Goal: Task Accomplishment & Management: Manage account settings

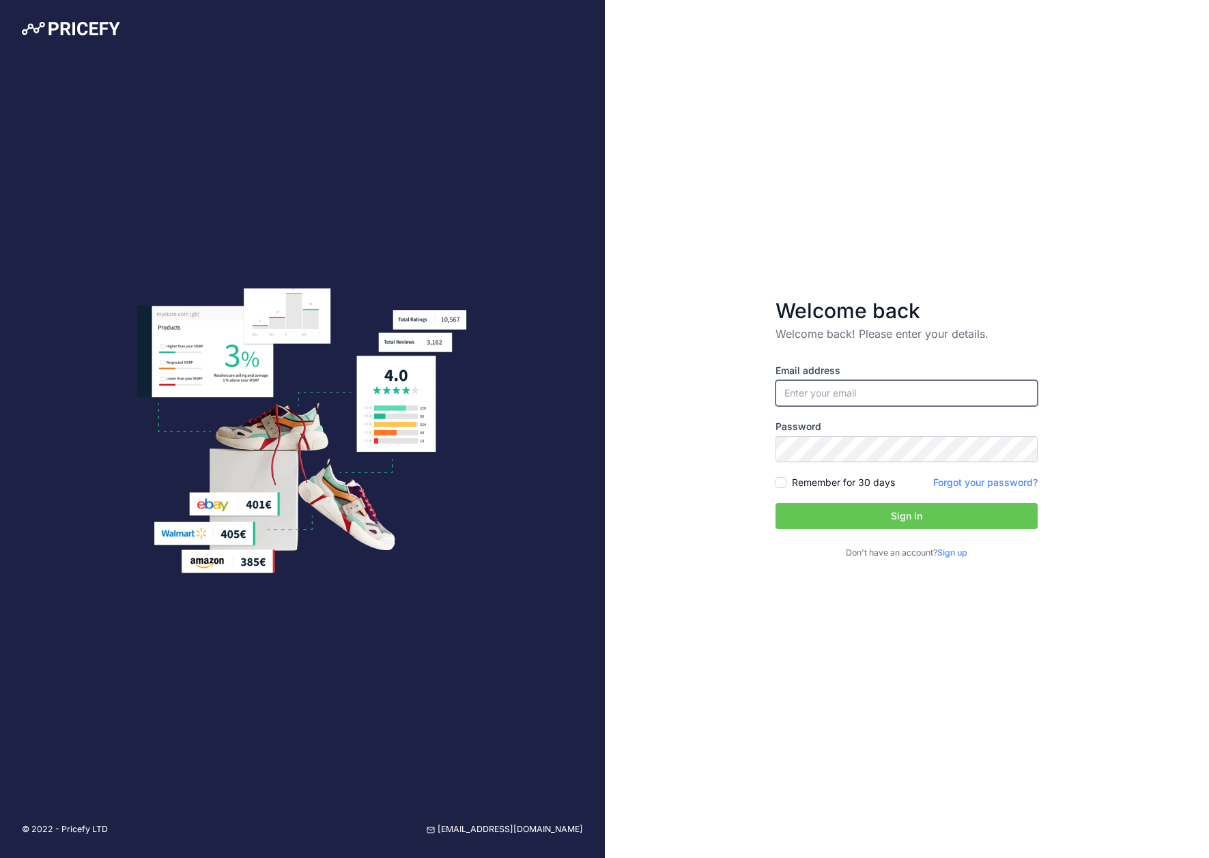
type input "[EMAIL_ADDRESS][DOMAIN_NAME]"
click at [919, 513] on button "Sign in" at bounding box center [906, 516] width 262 height 26
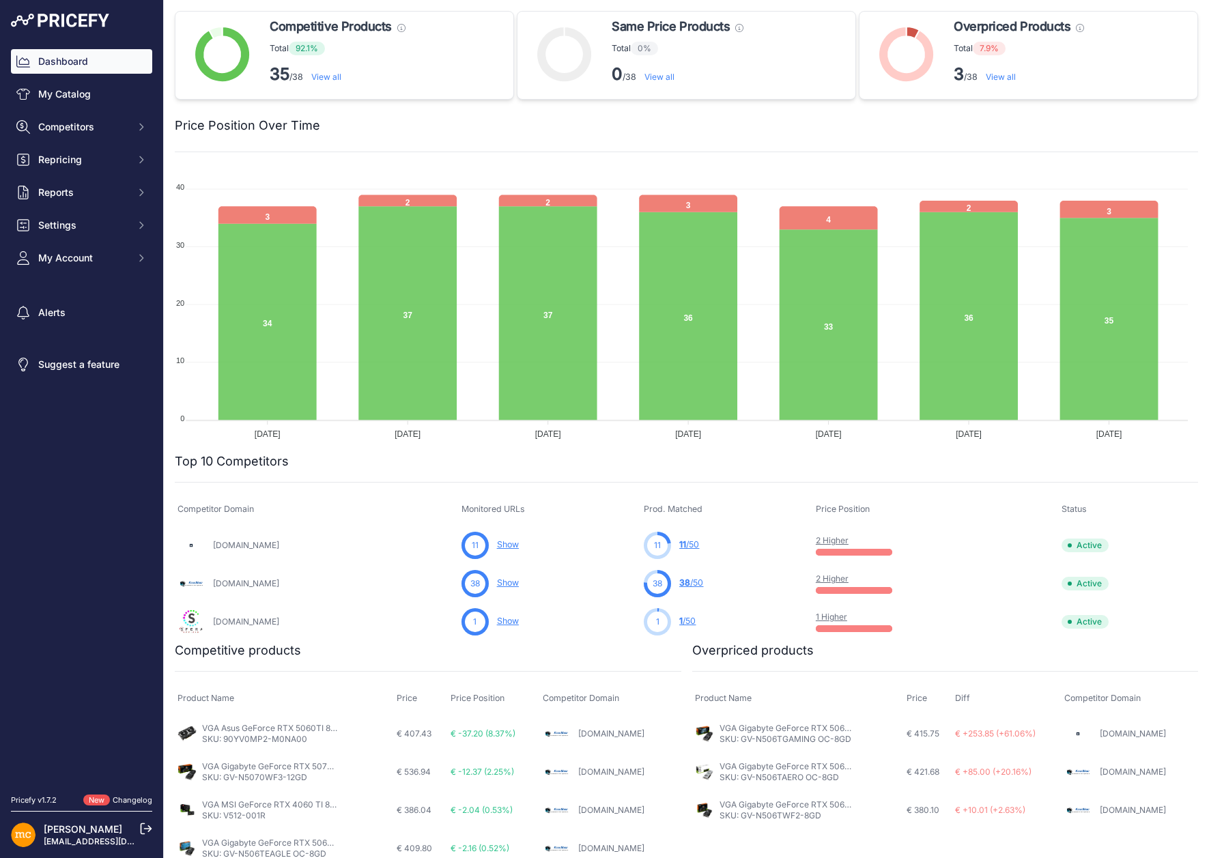
click at [685, 621] on link "1 /50" at bounding box center [687, 621] width 16 height 10
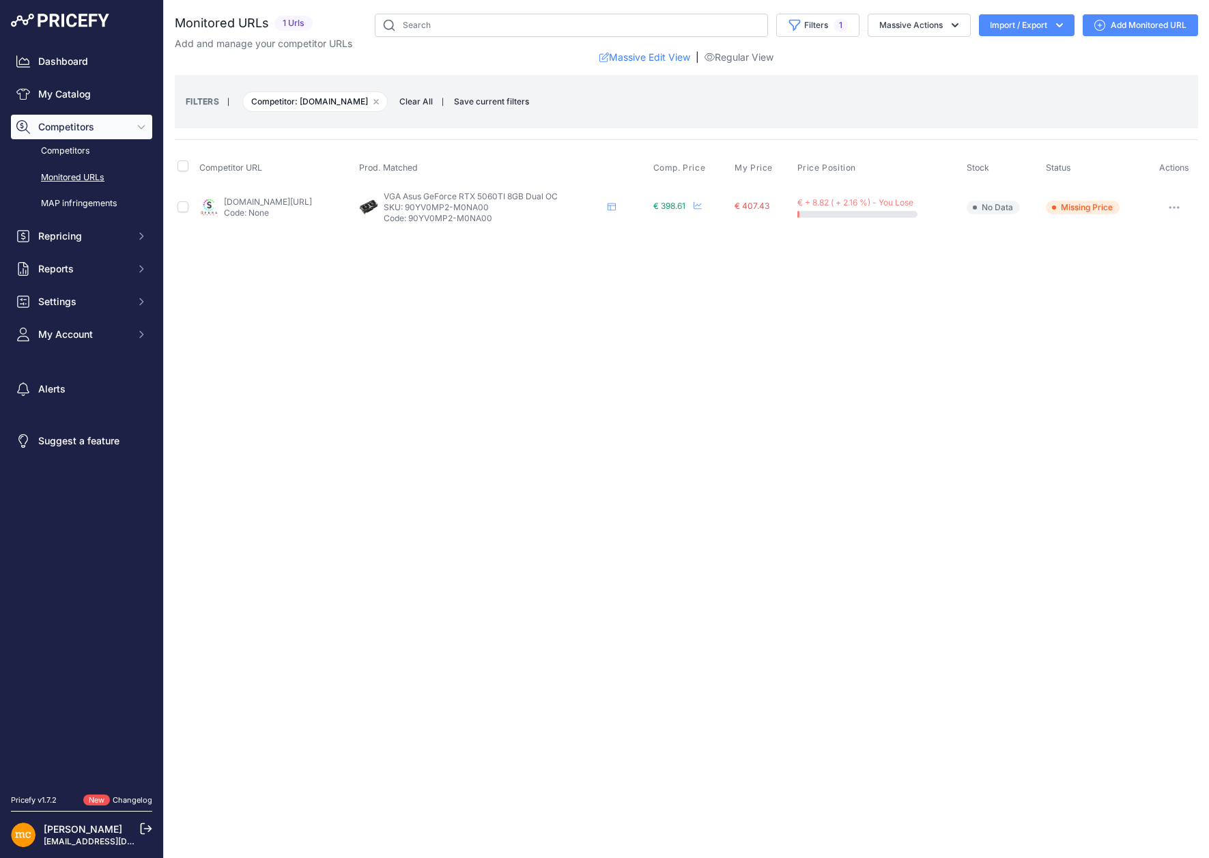
drag, startPoint x: 461, startPoint y: 207, endPoint x: 543, endPoint y: 204, distance: 82.6
click at [543, 204] on p "SKU: 90YV0MP2-M0NA00" at bounding box center [493, 207] width 218 height 11
copy p "90YV0MP2-M0NA00"
click at [80, 177] on link "Monitored URLs" at bounding box center [81, 178] width 141 height 24
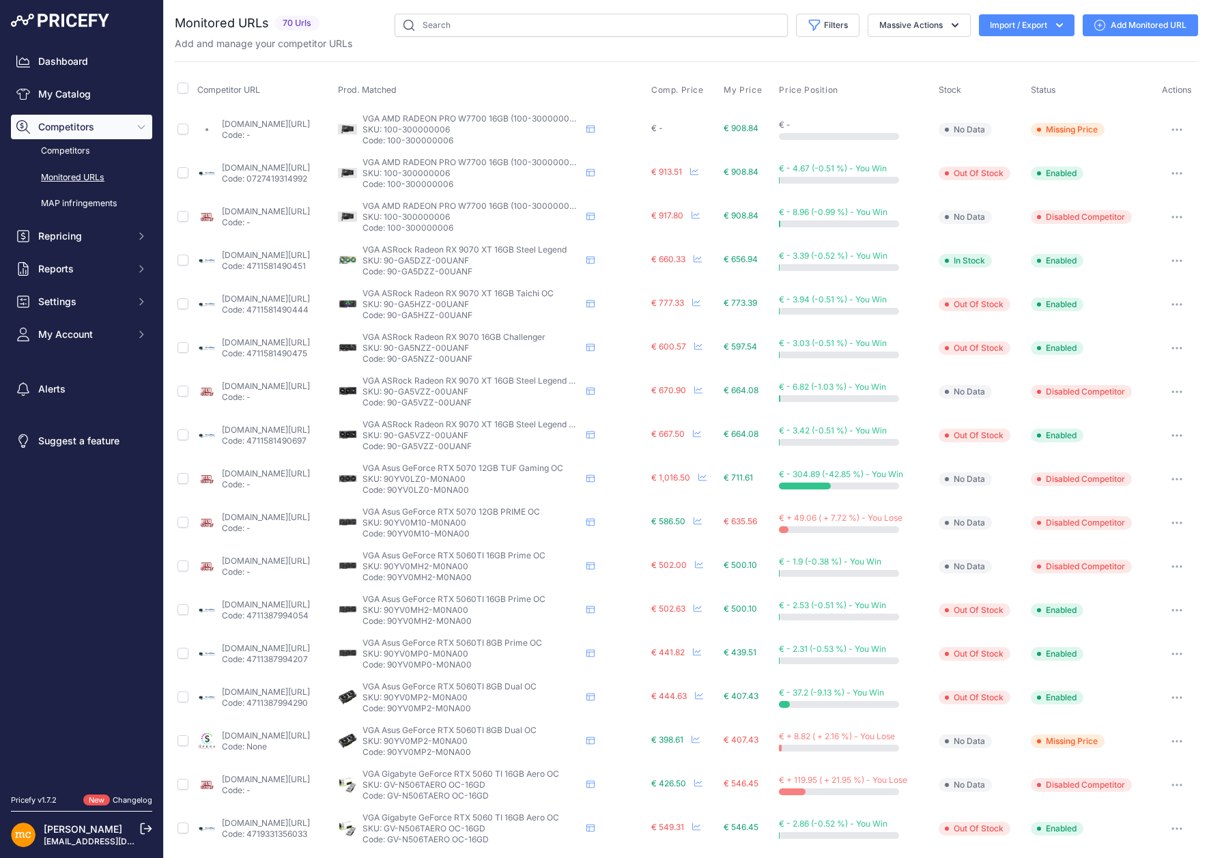
click at [1134, 19] on link "Add Monitored URL" at bounding box center [1139, 25] width 115 height 22
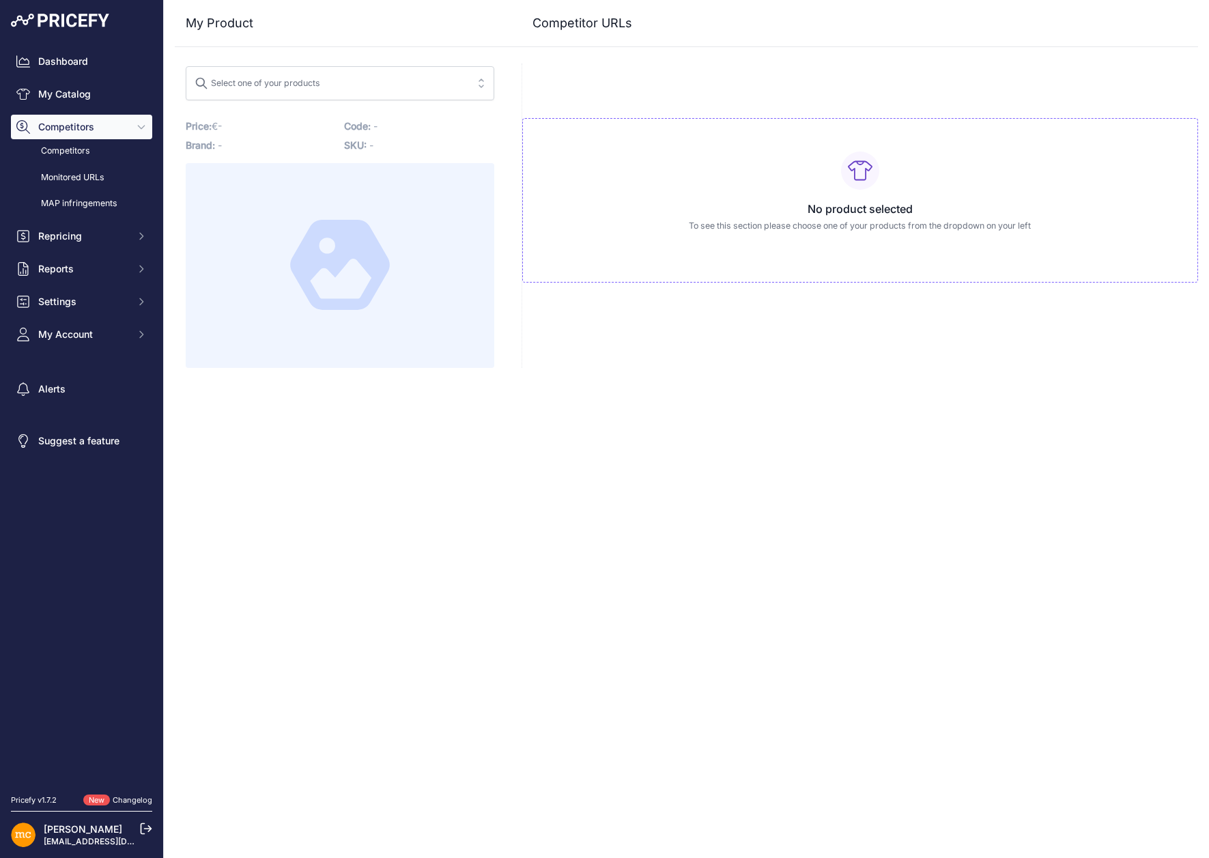
click at [262, 84] on div "Select one of your products" at bounding box center [258, 81] width 126 height 18
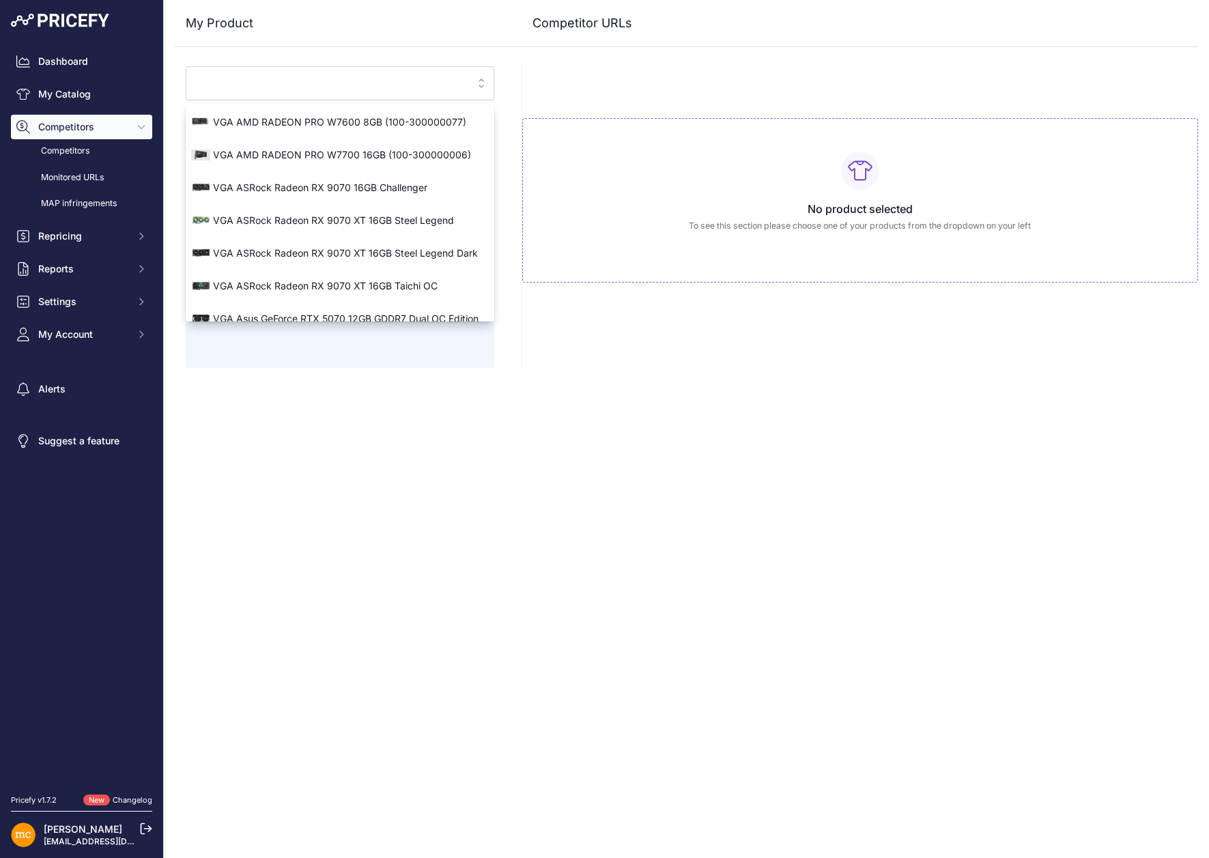
paste input "Apple Mac mini 2024 M4 Pro/24/512 GB 12C CPU 16C GPU MCX44D/A"
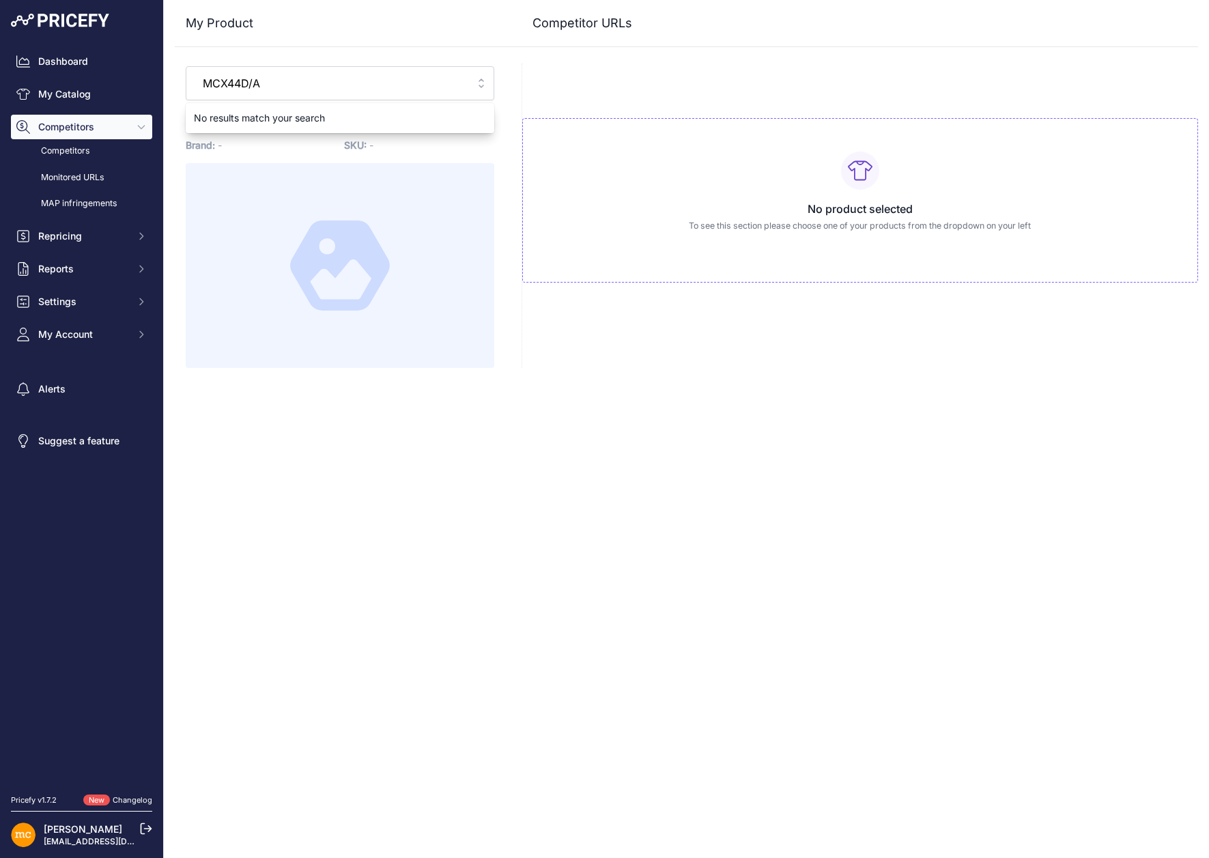
type input "MCX44D/A"
click at [248, 412] on div "Close My Product Competitor URLs" at bounding box center [686, 429] width 1045 height 858
click at [52, 59] on link "Dashboard" at bounding box center [81, 61] width 141 height 25
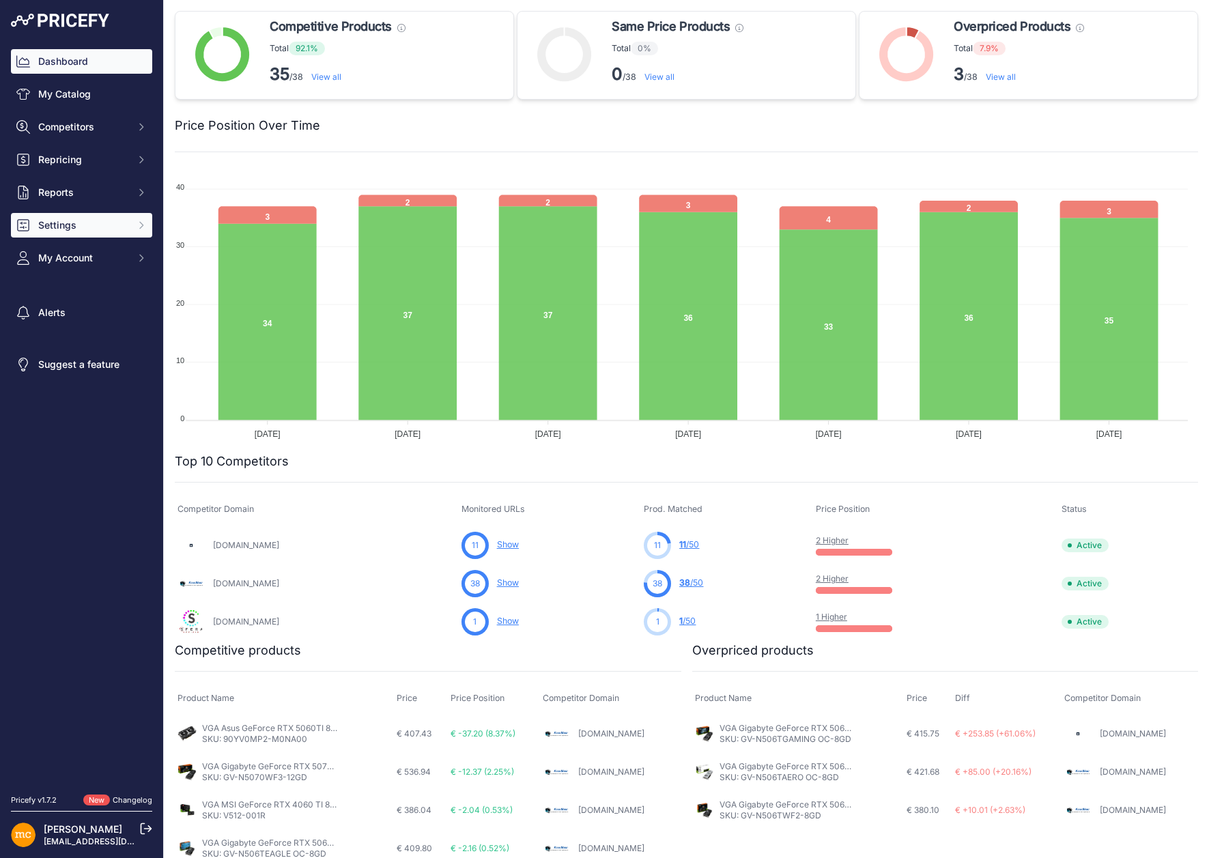
click at [70, 229] on span "Settings" at bounding box center [82, 225] width 89 height 14
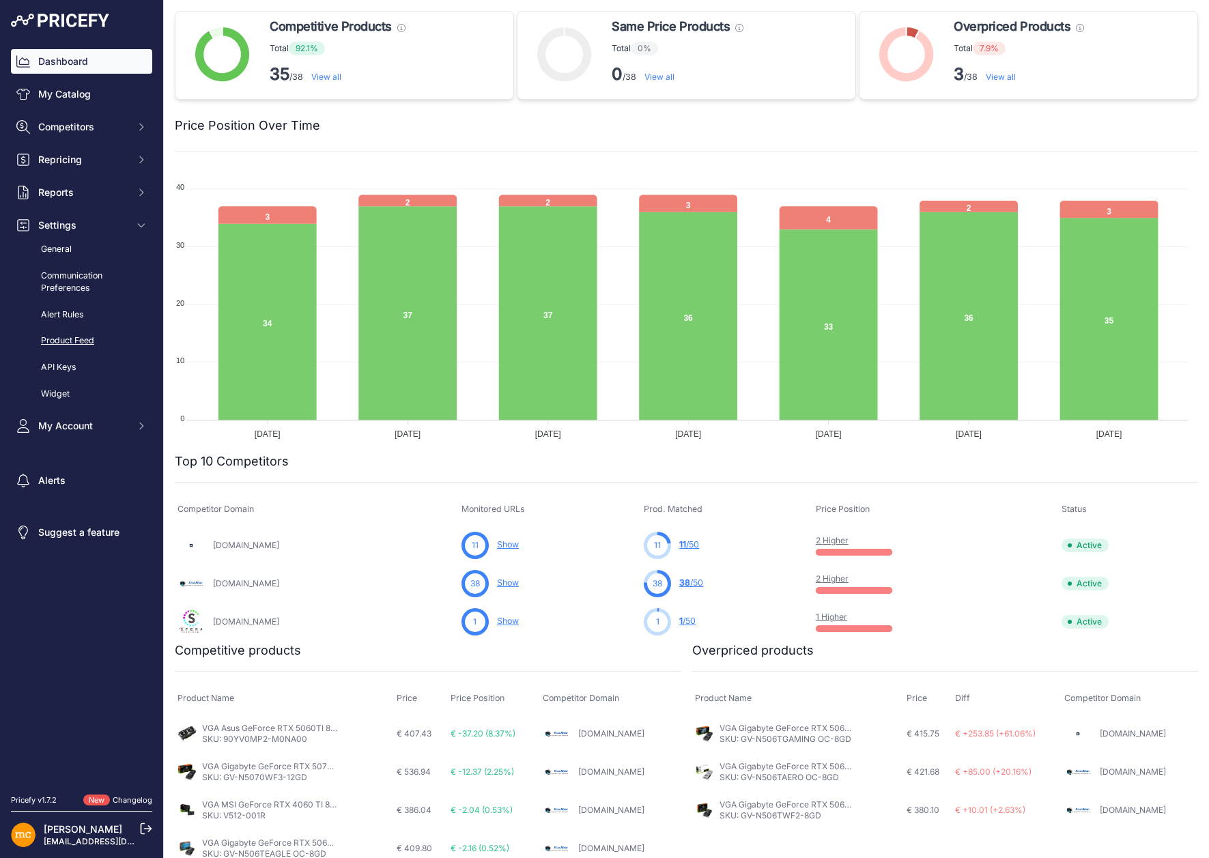
click at [86, 339] on link "Product Feed" at bounding box center [81, 341] width 141 height 24
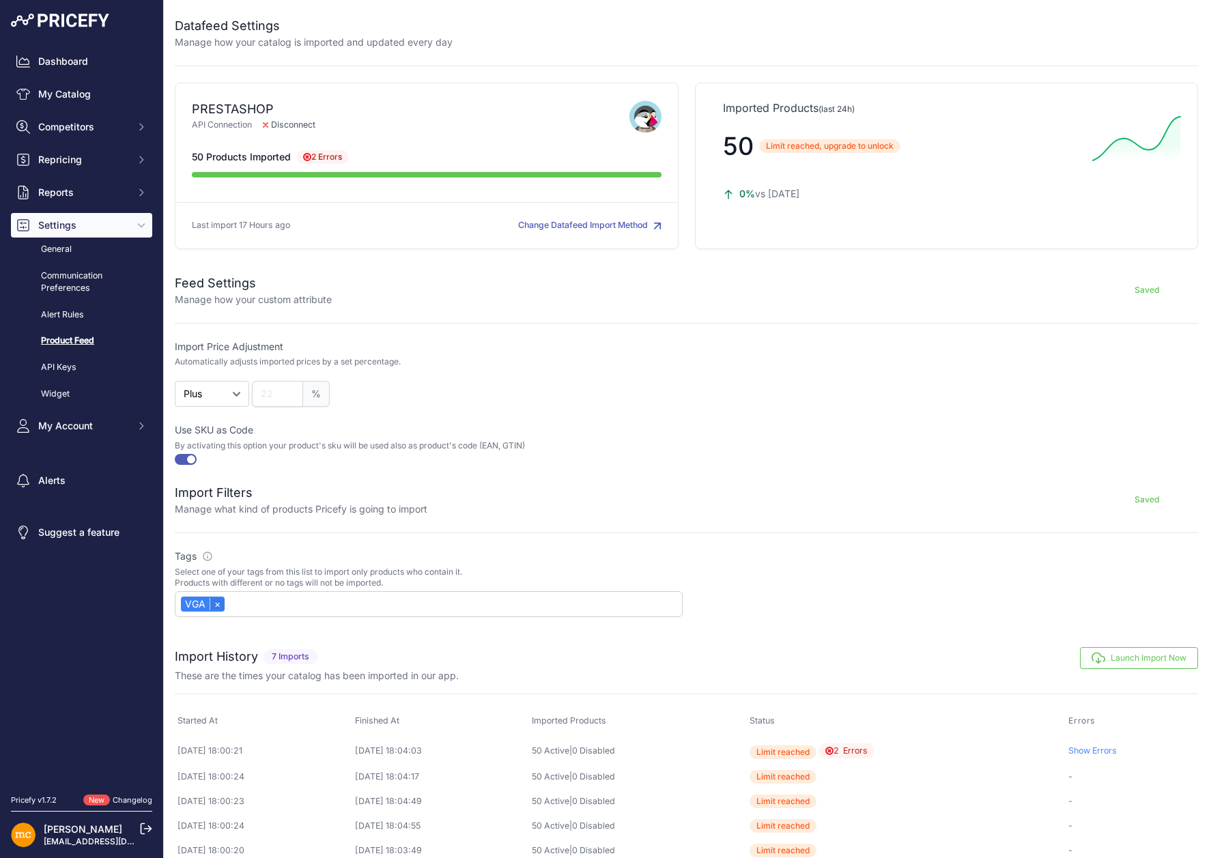
click at [220, 603] on link "×" at bounding box center [217, 604] width 15 height 12
select select
click at [220, 603] on input "text" at bounding box center [431, 603] width 501 height 12
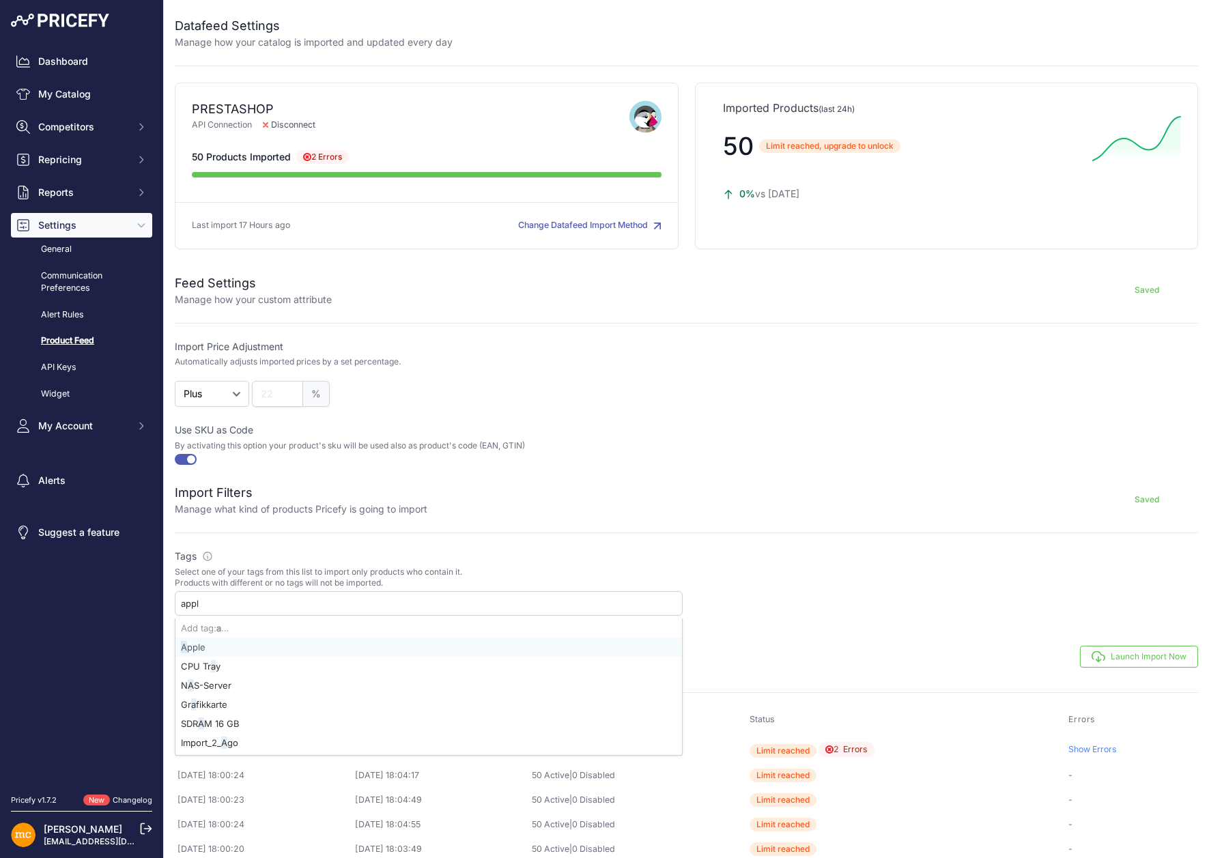
type input "apple"
click at [192, 652] on span "Apple" at bounding box center [193, 647] width 25 height 12
select select "{"id":2467,"name":"Apple"}"
click at [871, 584] on div at bounding box center [945, 583] width 508 height 68
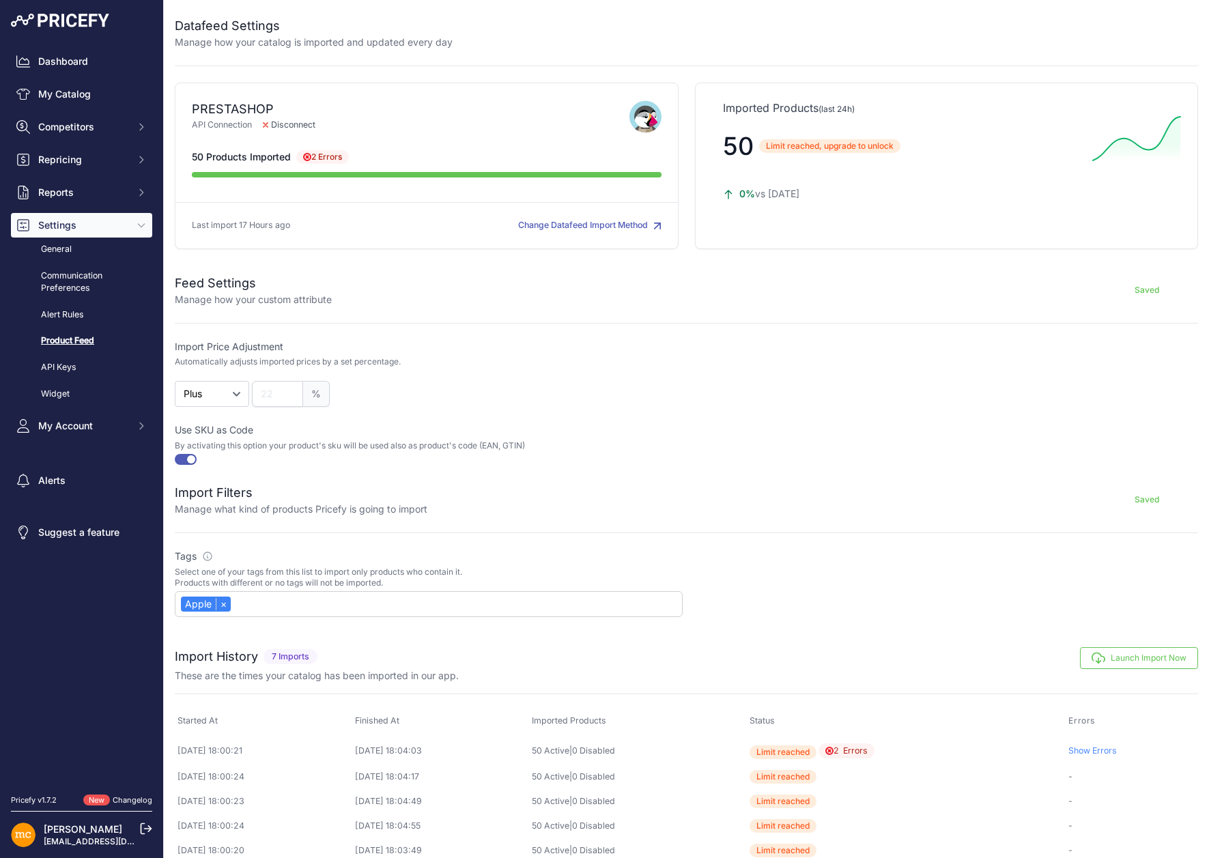
click at [412, 605] on div "Apple ×" at bounding box center [429, 604] width 508 height 26
click at [876, 564] on div at bounding box center [945, 583] width 508 height 68
click at [1115, 663] on button "Launch Import Now" at bounding box center [1139, 658] width 118 height 22
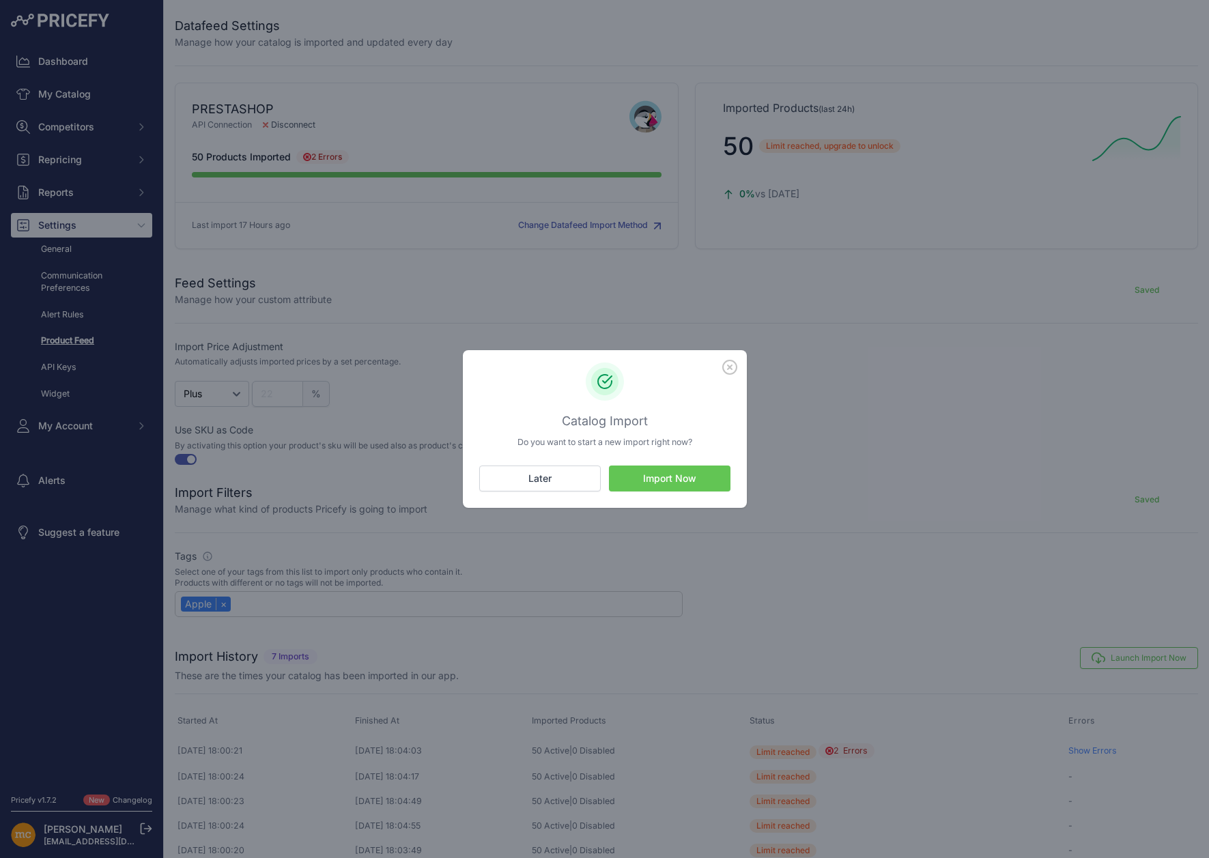
click at [698, 479] on button "Import Now" at bounding box center [669, 478] width 121 height 26
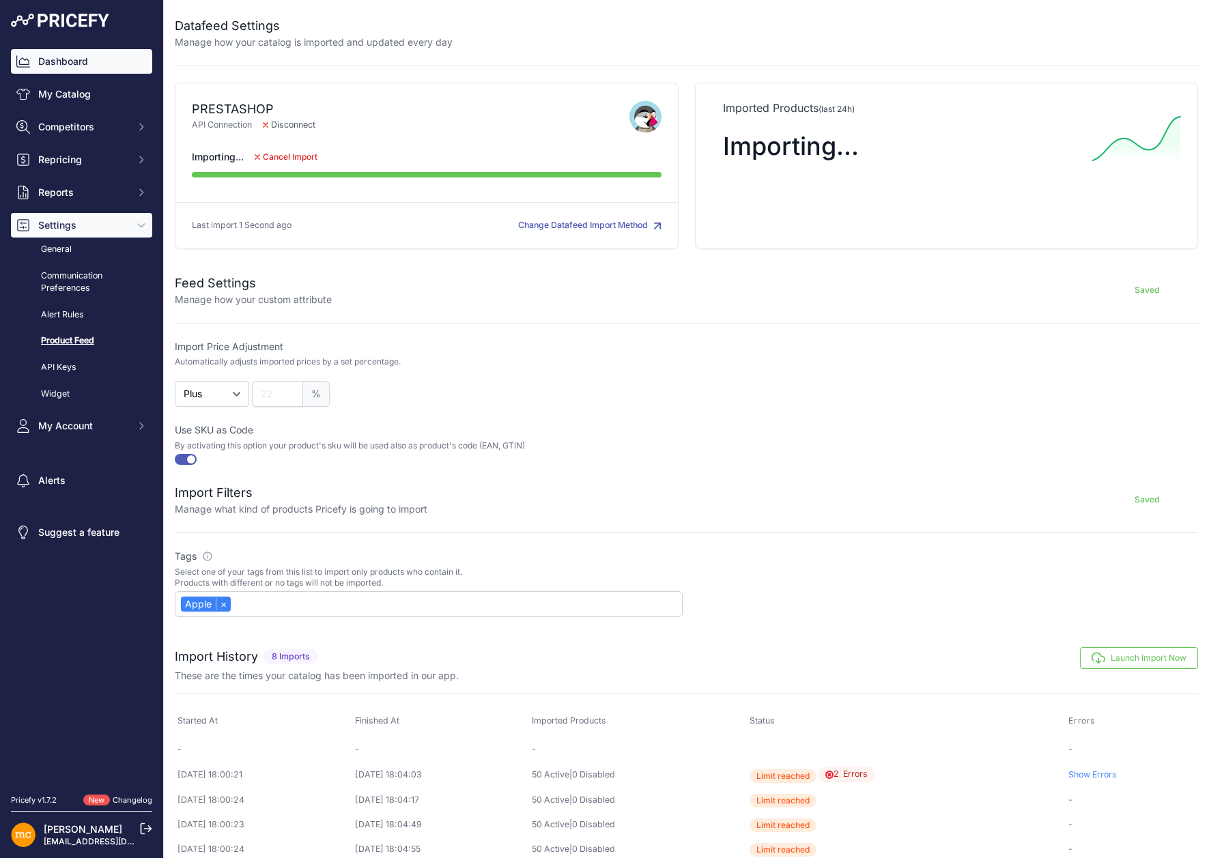
click at [63, 56] on link "Dashboard" at bounding box center [81, 61] width 141 height 25
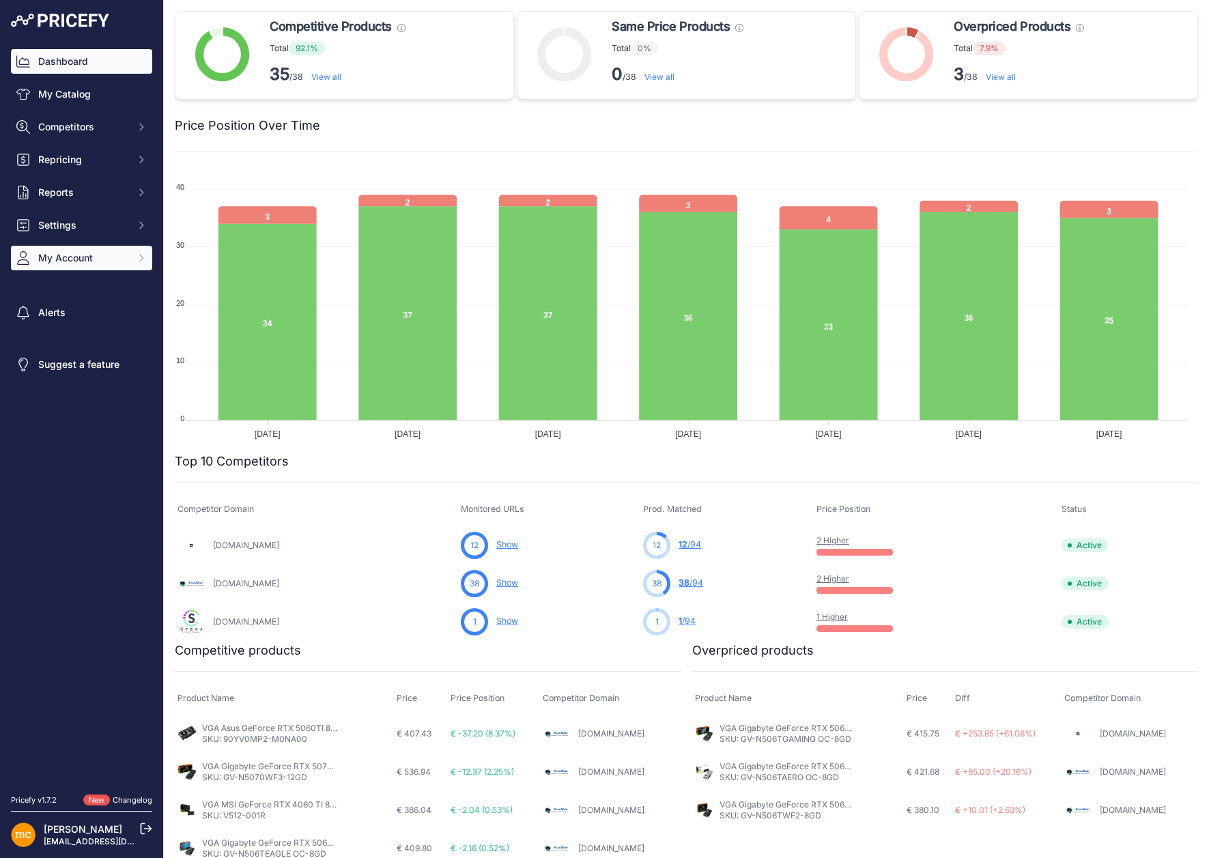
click at [72, 255] on span "My Account" at bounding box center [82, 258] width 89 height 14
click at [61, 283] on link "Profile" at bounding box center [81, 282] width 141 height 24
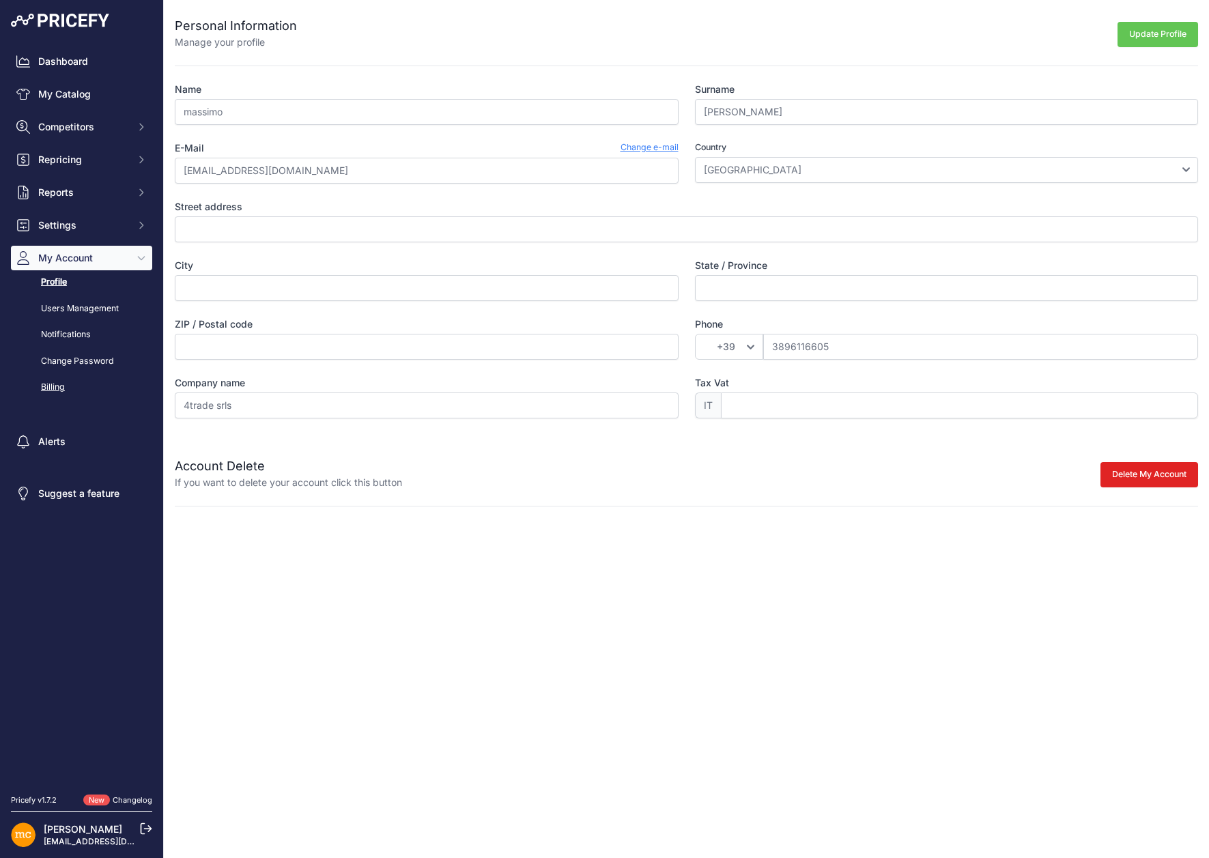
click at [46, 383] on link "Billing" at bounding box center [81, 387] width 141 height 24
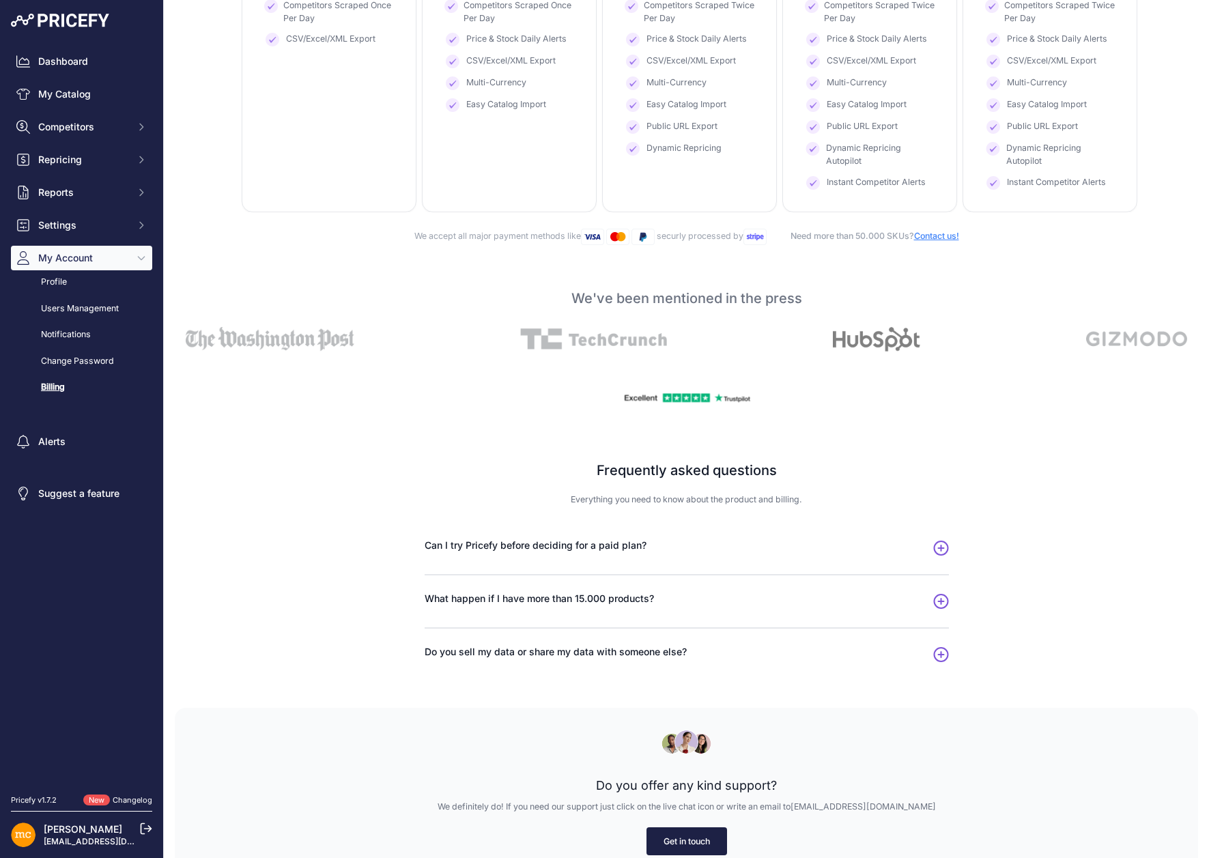
scroll to position [440, 0]
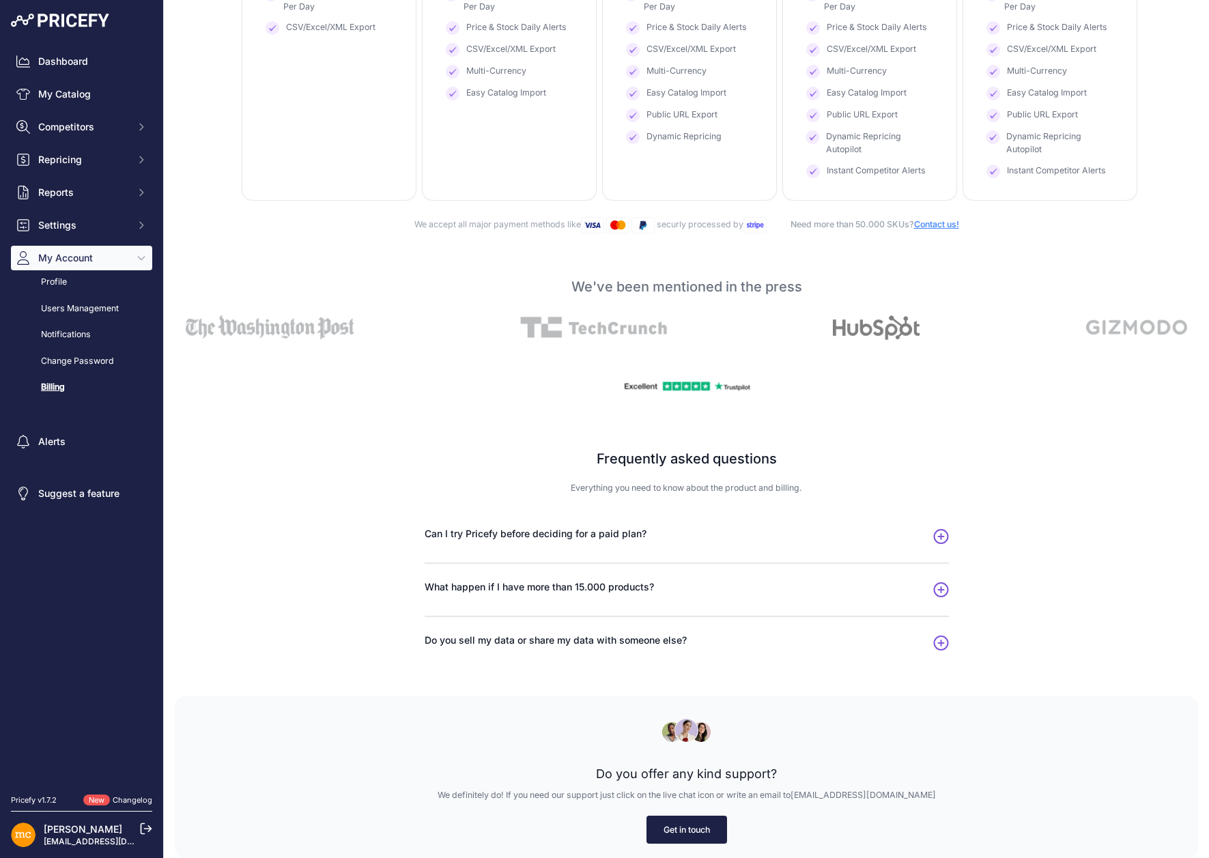
click at [686, 821] on link "Get in touch" at bounding box center [686, 830] width 81 height 28
click at [676, 833] on link "Get in touch" at bounding box center [686, 830] width 81 height 28
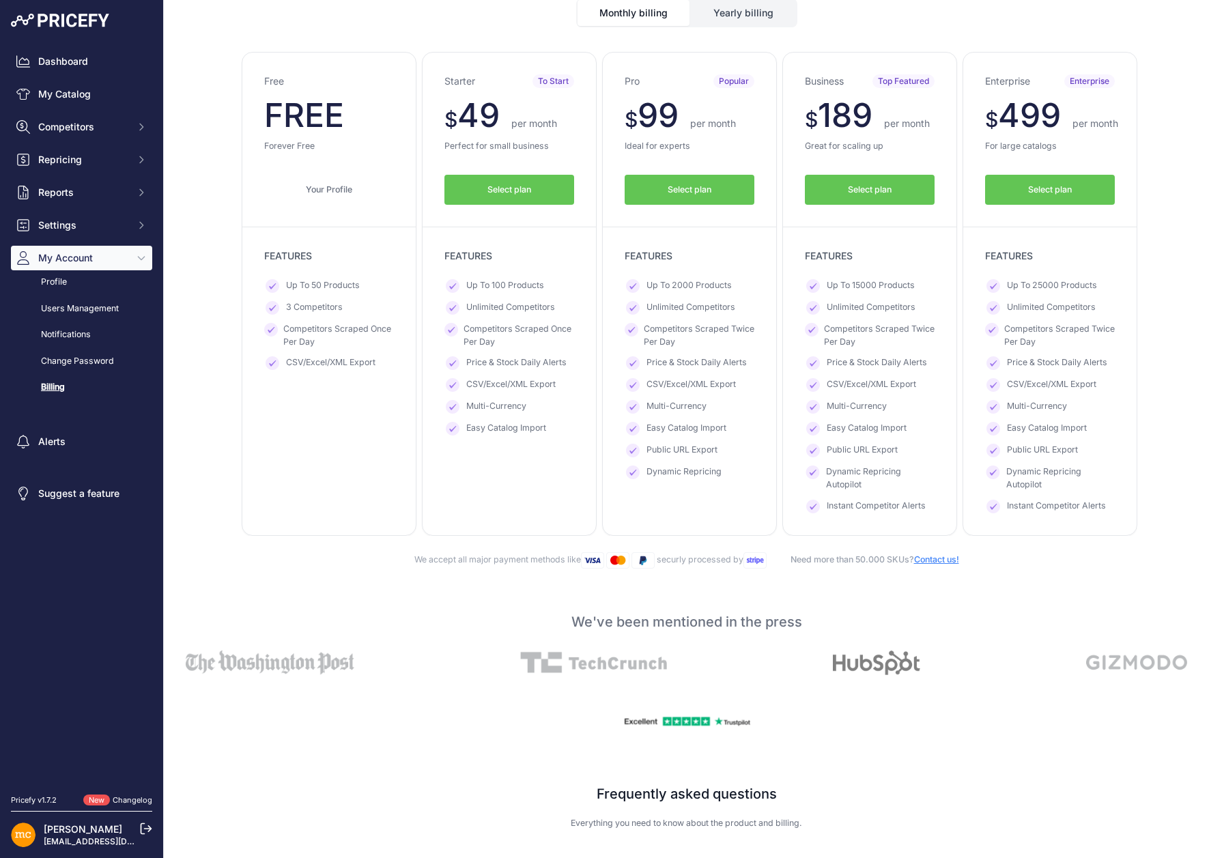
scroll to position [0, 0]
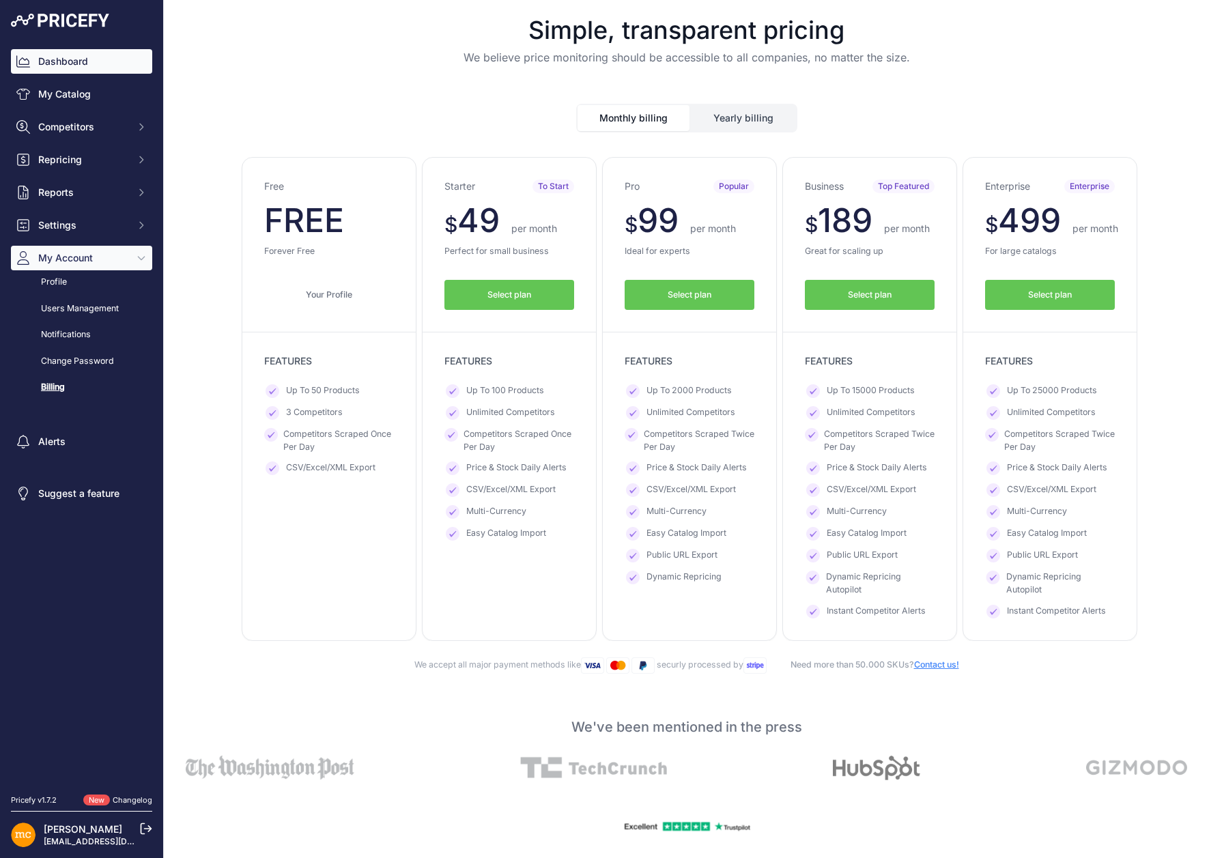
click at [68, 62] on link "Dashboard" at bounding box center [81, 61] width 141 height 25
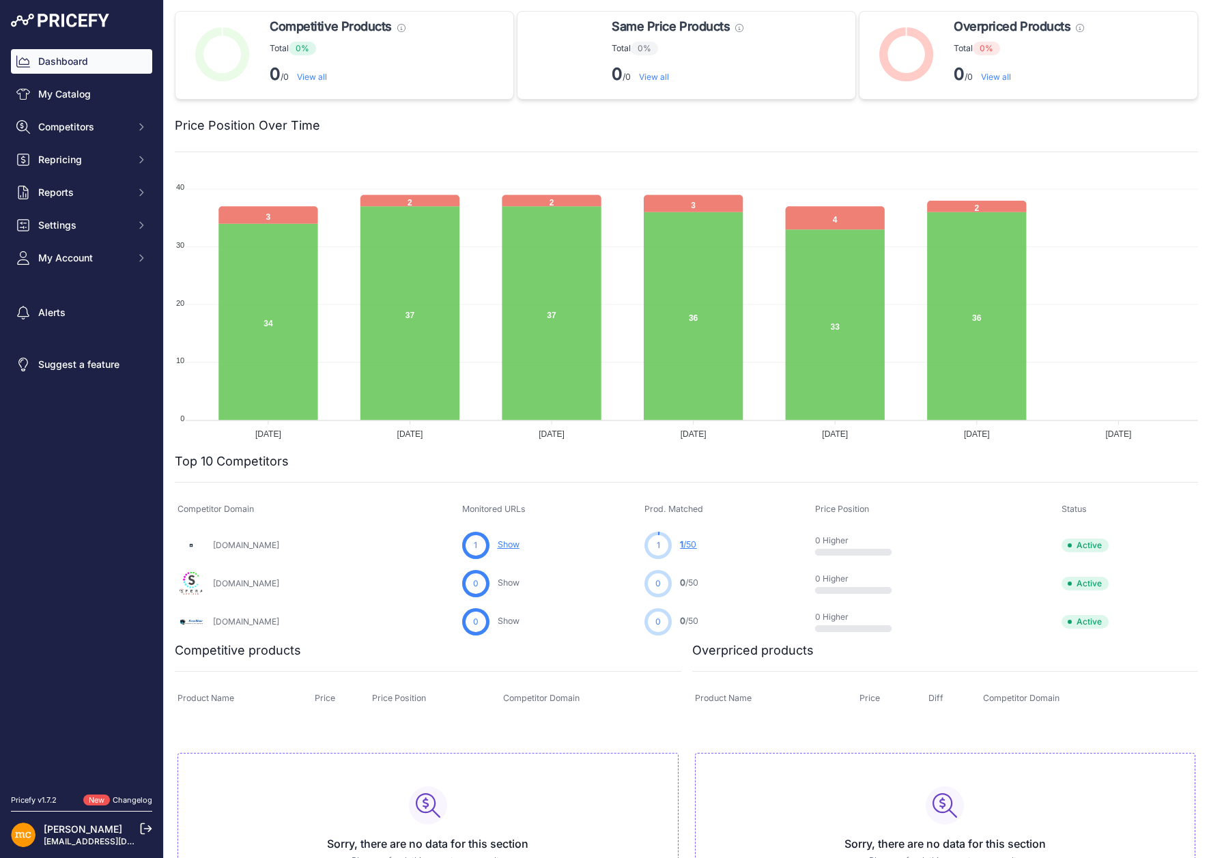
click at [1103, 124] on div at bounding box center [759, 125] width 878 height 19
click at [69, 94] on link "My Catalog" at bounding box center [81, 94] width 141 height 25
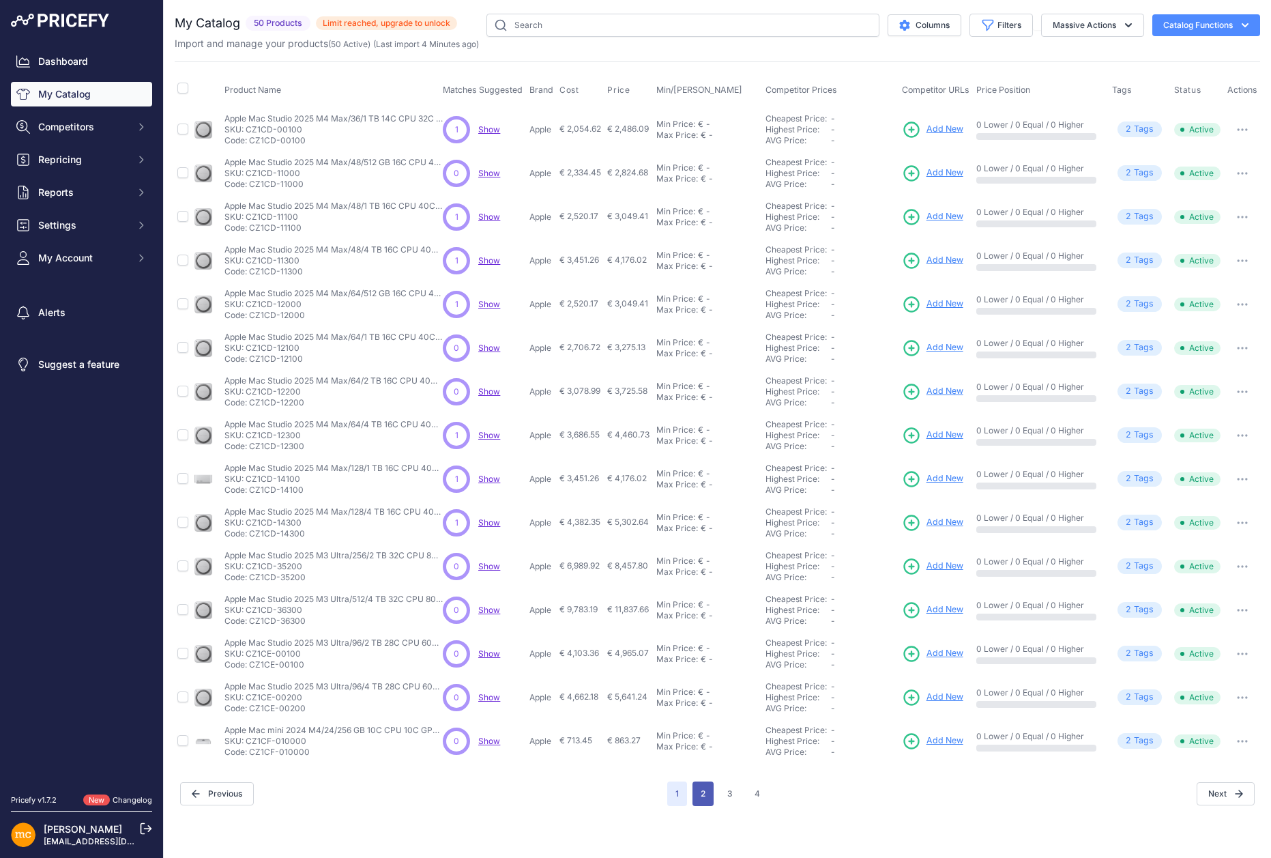
click at [698, 785] on button "2" at bounding box center [703, 793] width 21 height 25
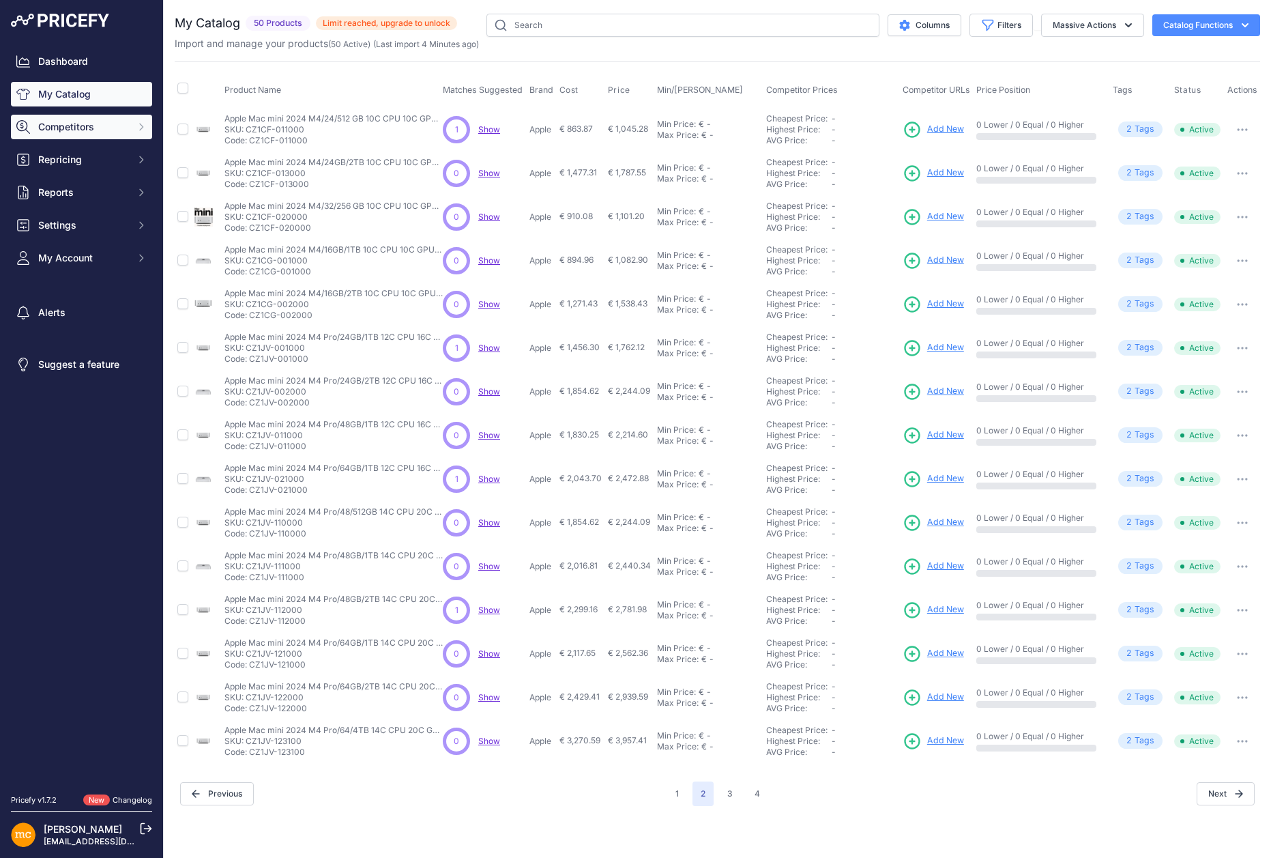
click at [71, 124] on span "Competitors" at bounding box center [82, 127] width 89 height 14
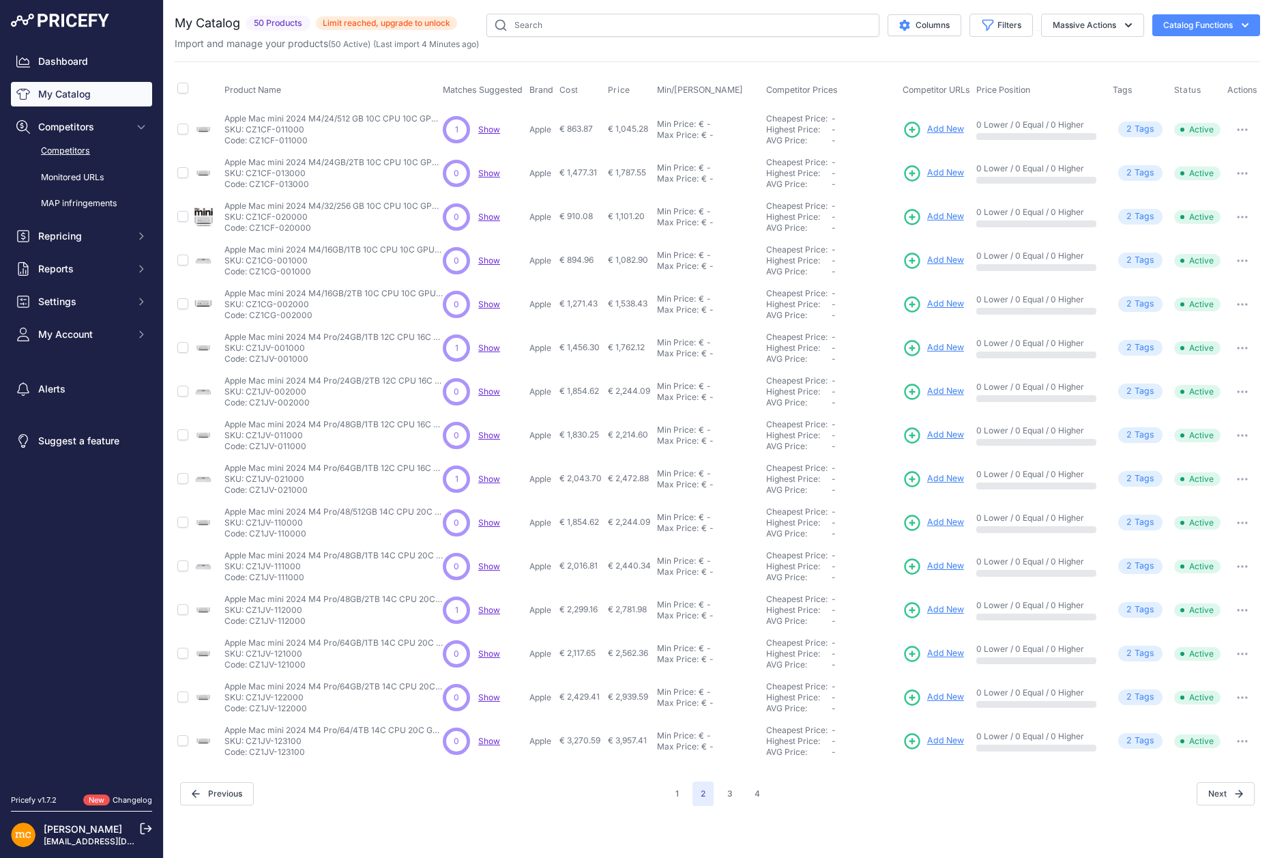
click at [63, 149] on link "Competitors" at bounding box center [81, 151] width 141 height 24
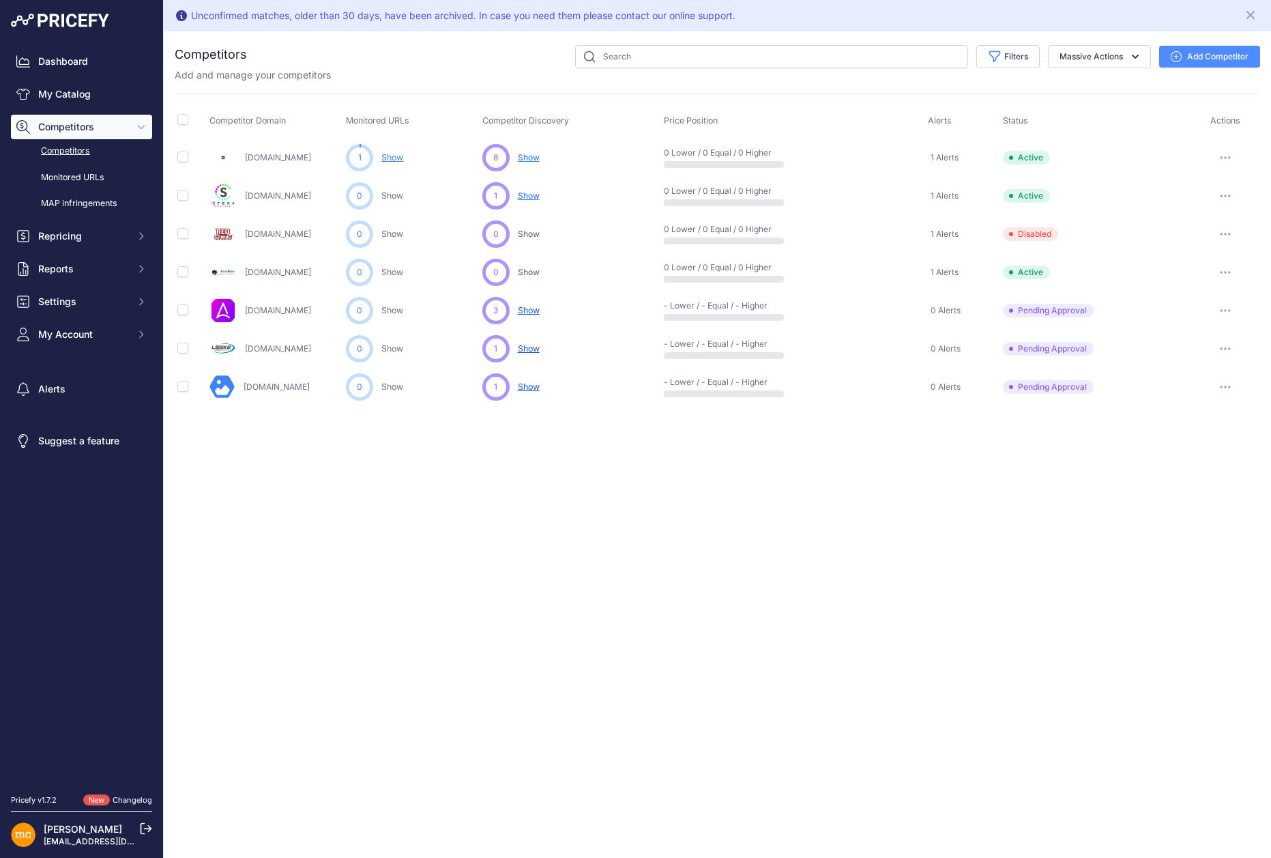
click at [1233, 195] on button "button" at bounding box center [1225, 195] width 27 height 19
click at [1227, 226] on link "View Competitor Profile" at bounding box center [1201, 225] width 114 height 22
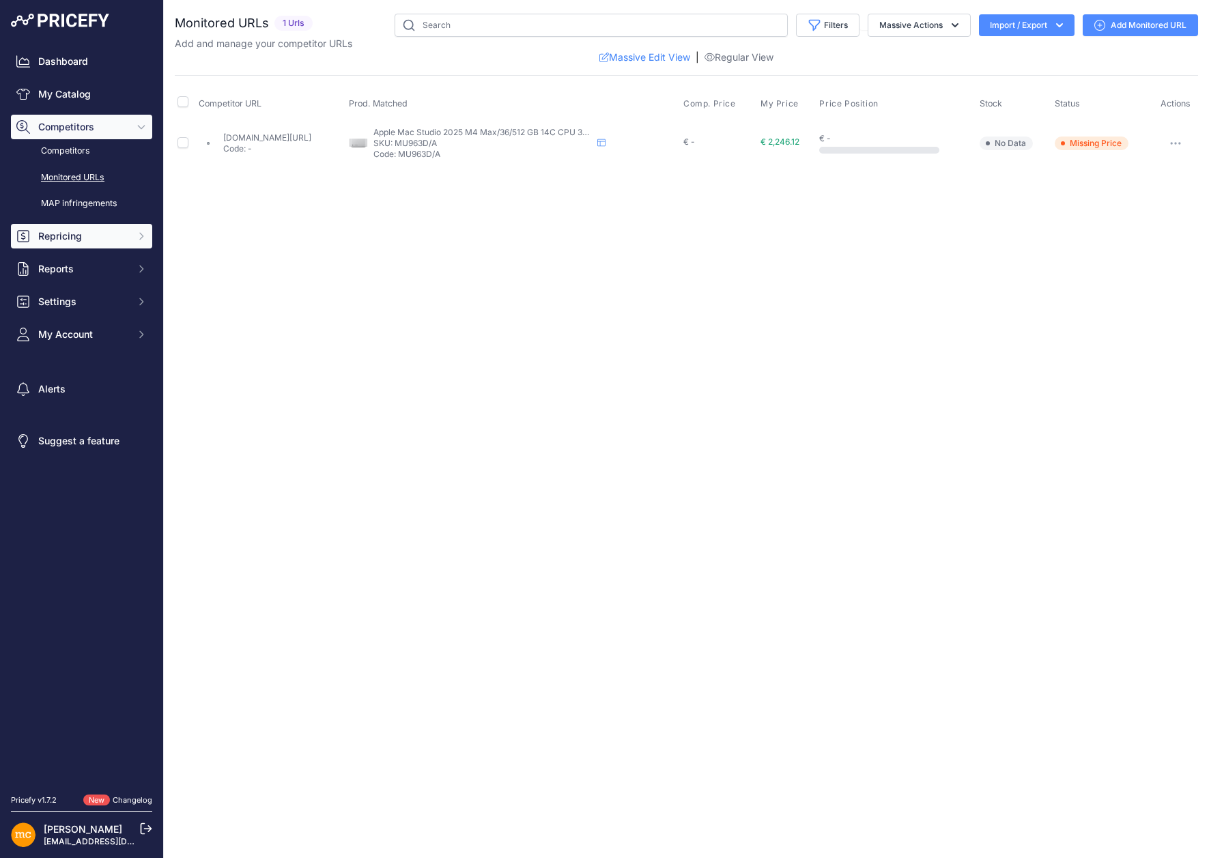
click at [70, 235] on span "Repricing" at bounding box center [82, 236] width 89 height 14
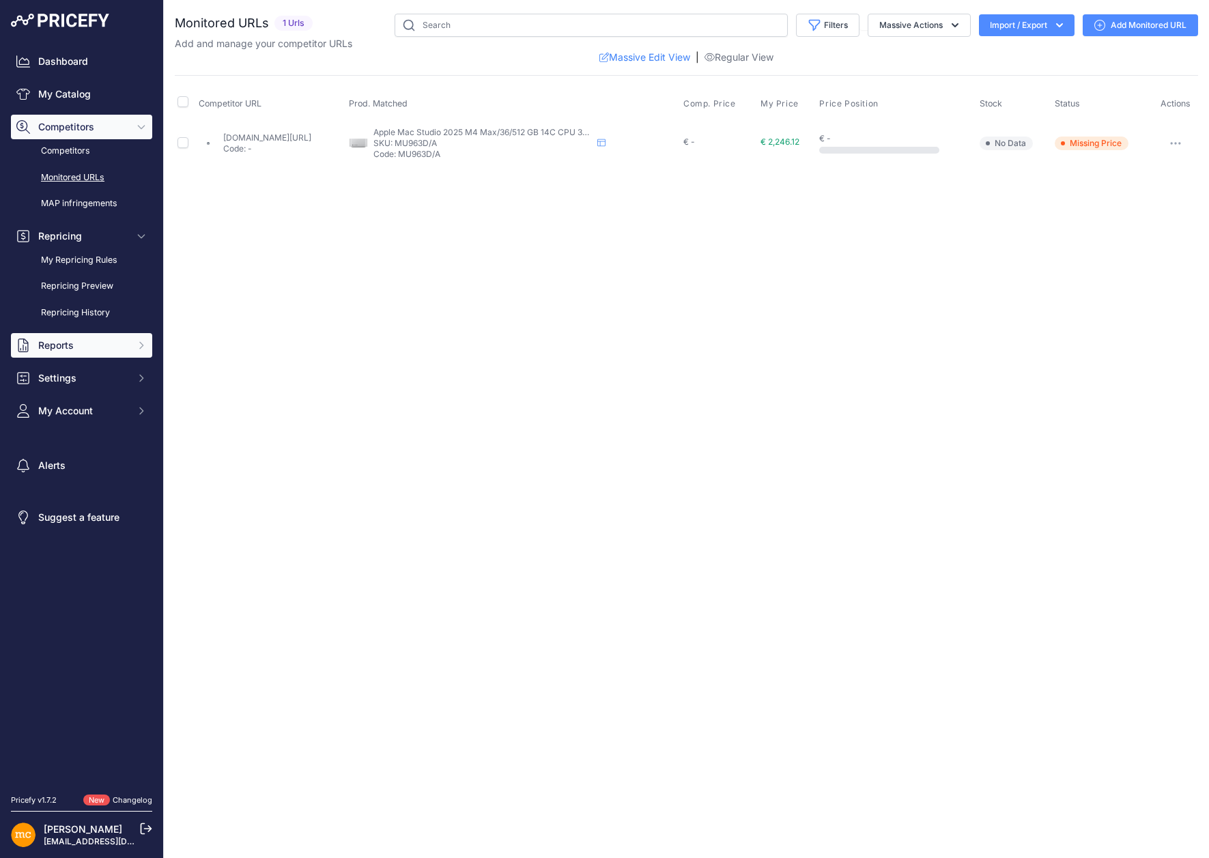
click at [61, 349] on span "Reports" at bounding box center [82, 346] width 89 height 14
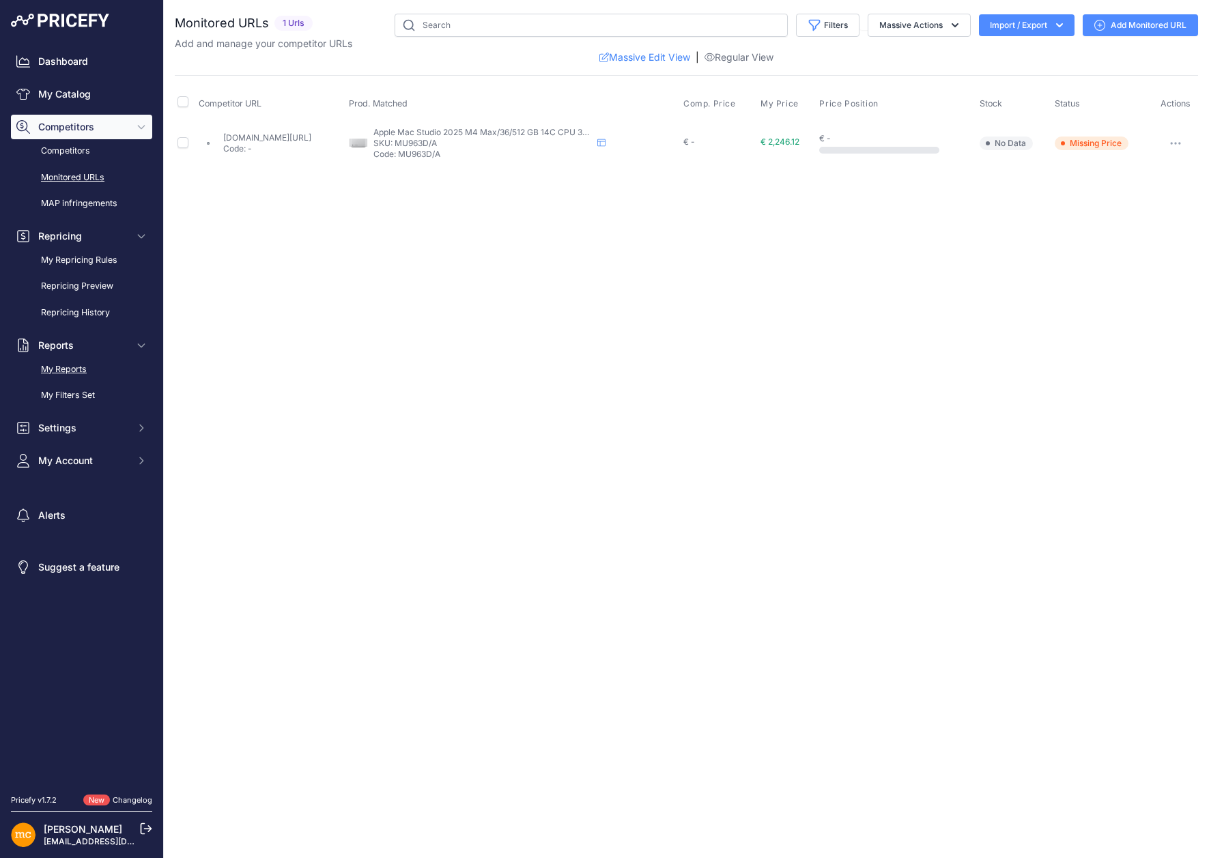
click at [69, 368] on link "My Reports" at bounding box center [81, 370] width 141 height 24
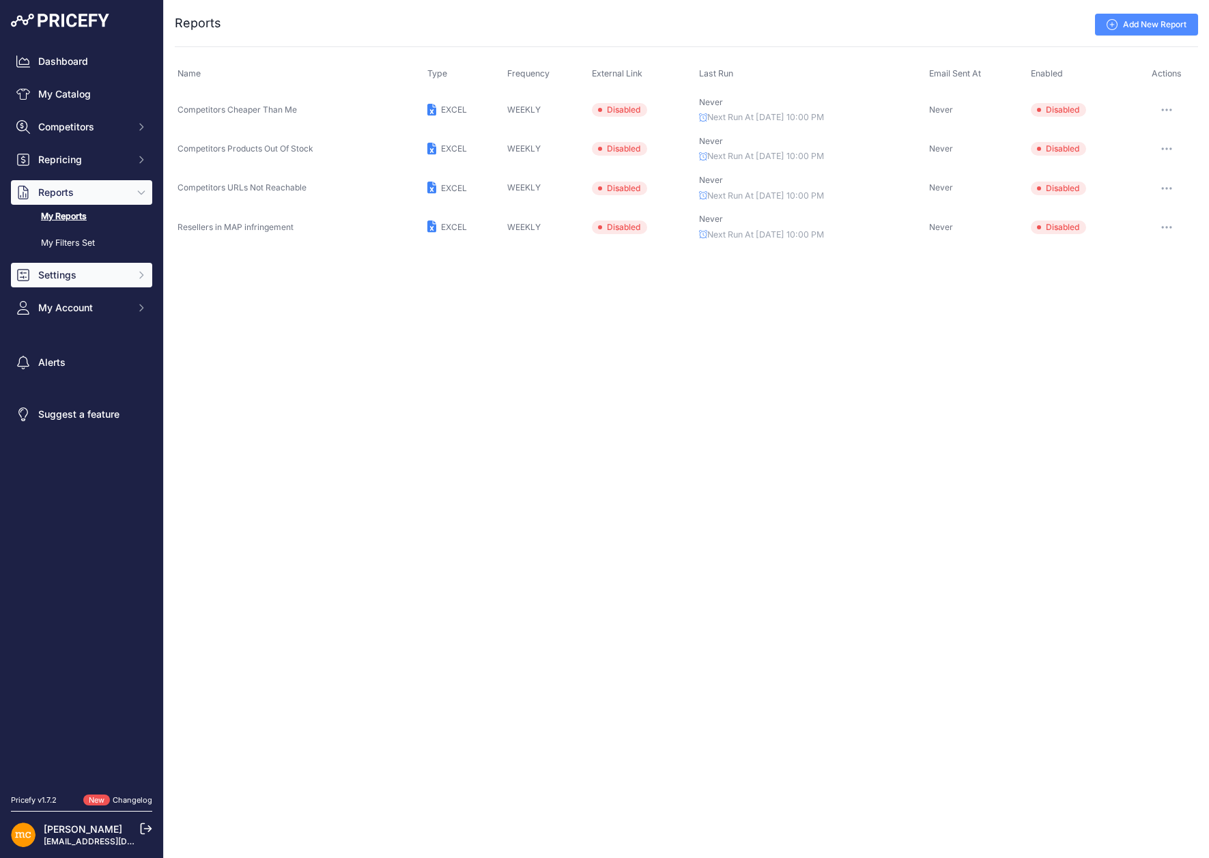
click at [67, 278] on span "Settings" at bounding box center [82, 275] width 89 height 14
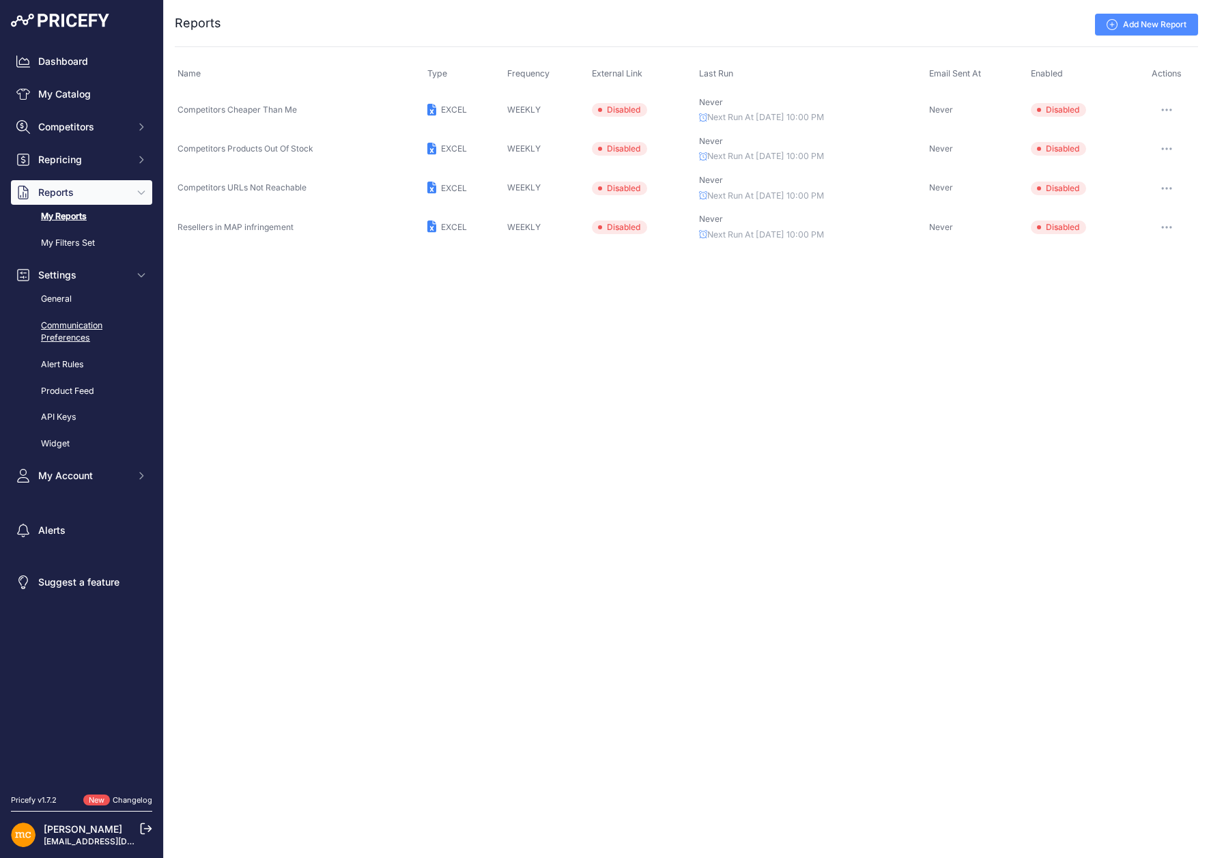
click at [64, 329] on link "Communication Preferences" at bounding box center [81, 332] width 141 height 36
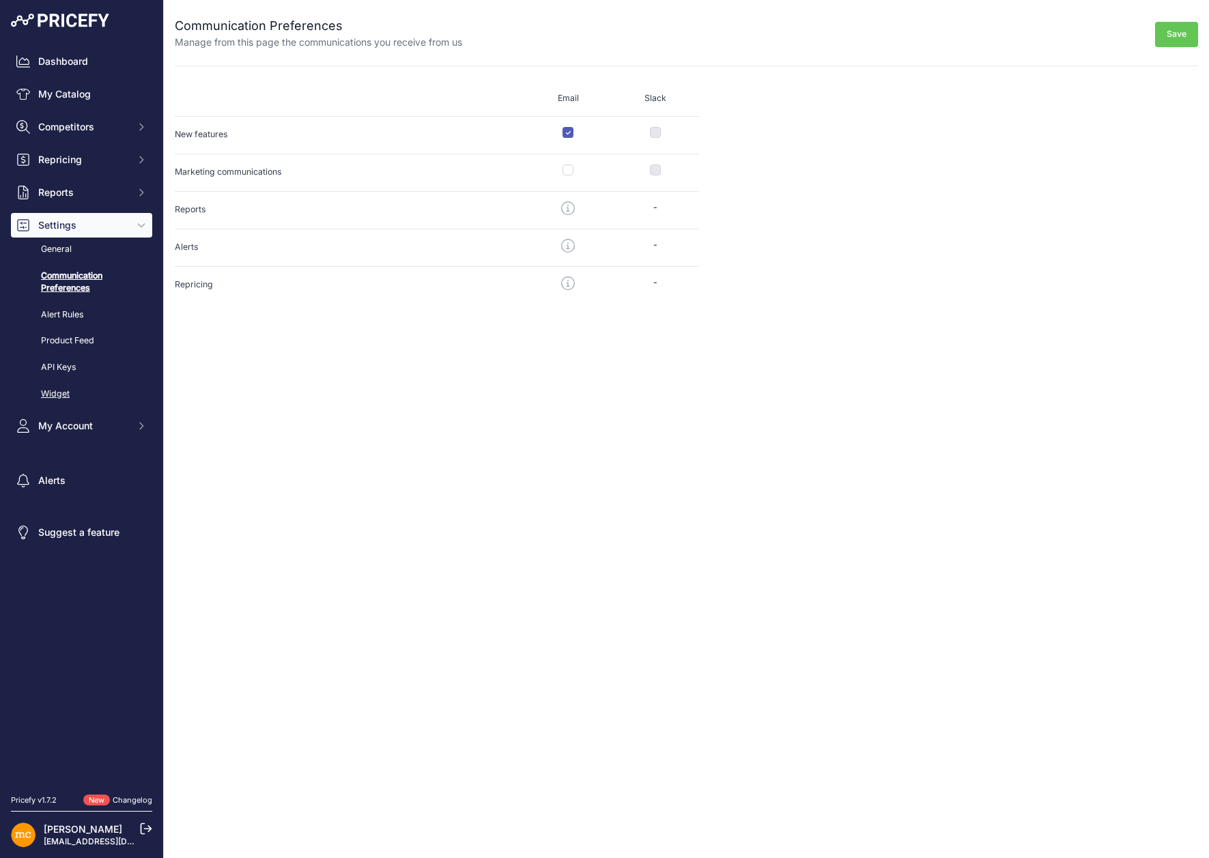
click at [59, 389] on link "Widget" at bounding box center [81, 394] width 141 height 24
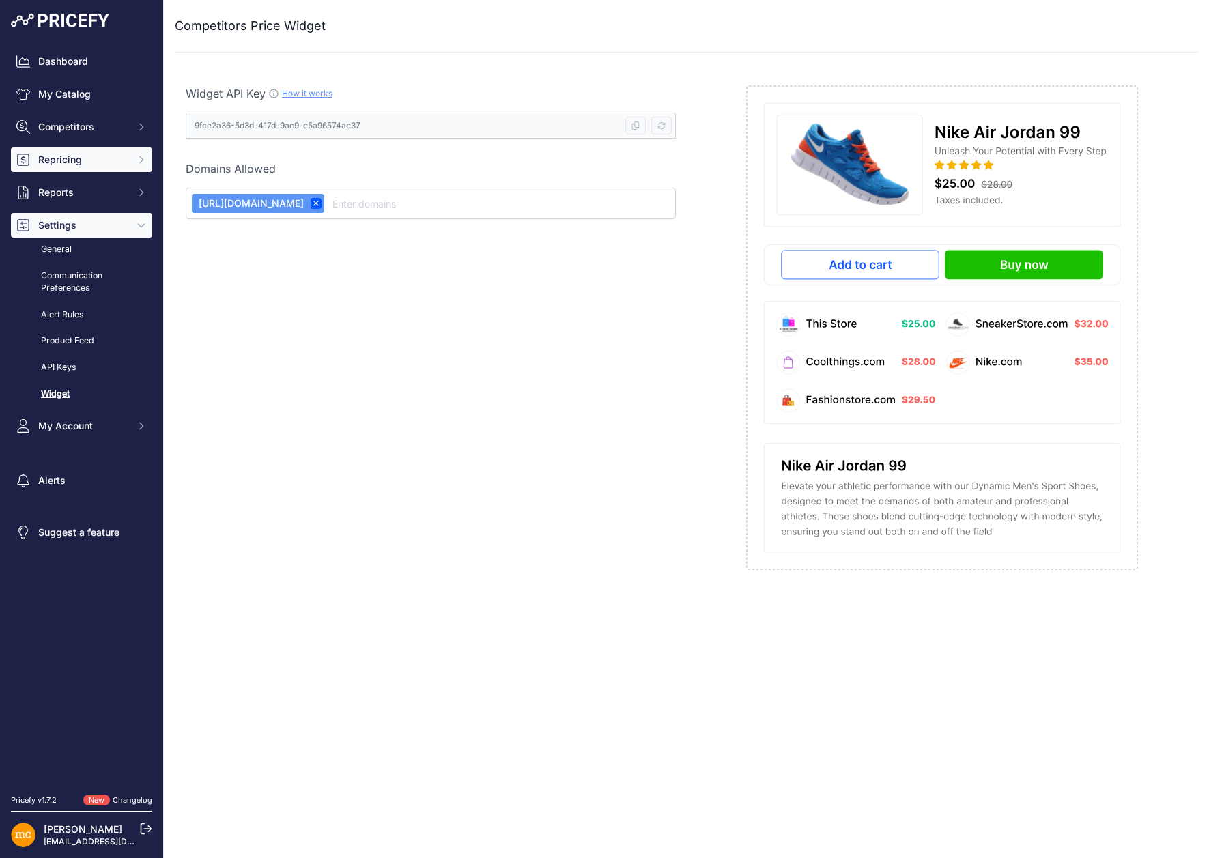
click at [89, 170] on button "Repricing" at bounding box center [81, 159] width 141 height 25
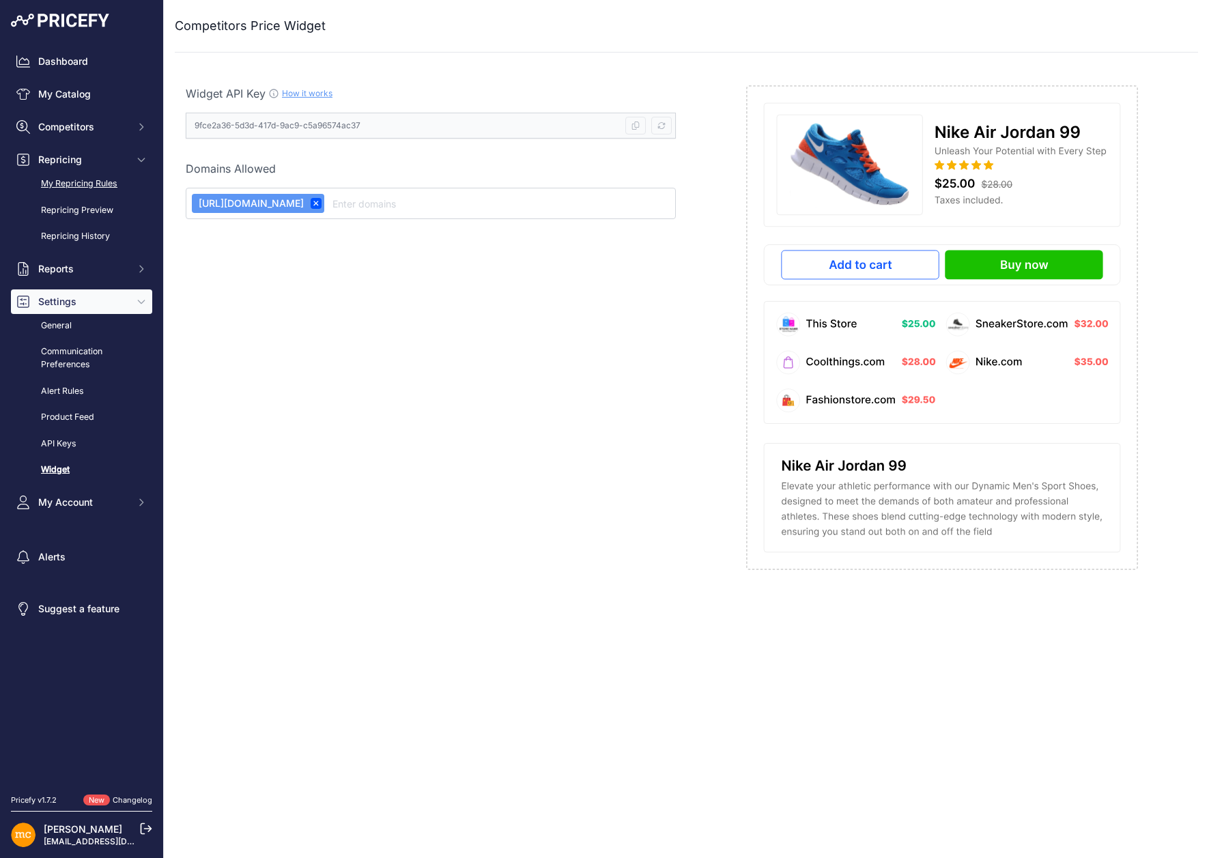
click at [89, 181] on link "My Repricing Rules" at bounding box center [81, 184] width 141 height 24
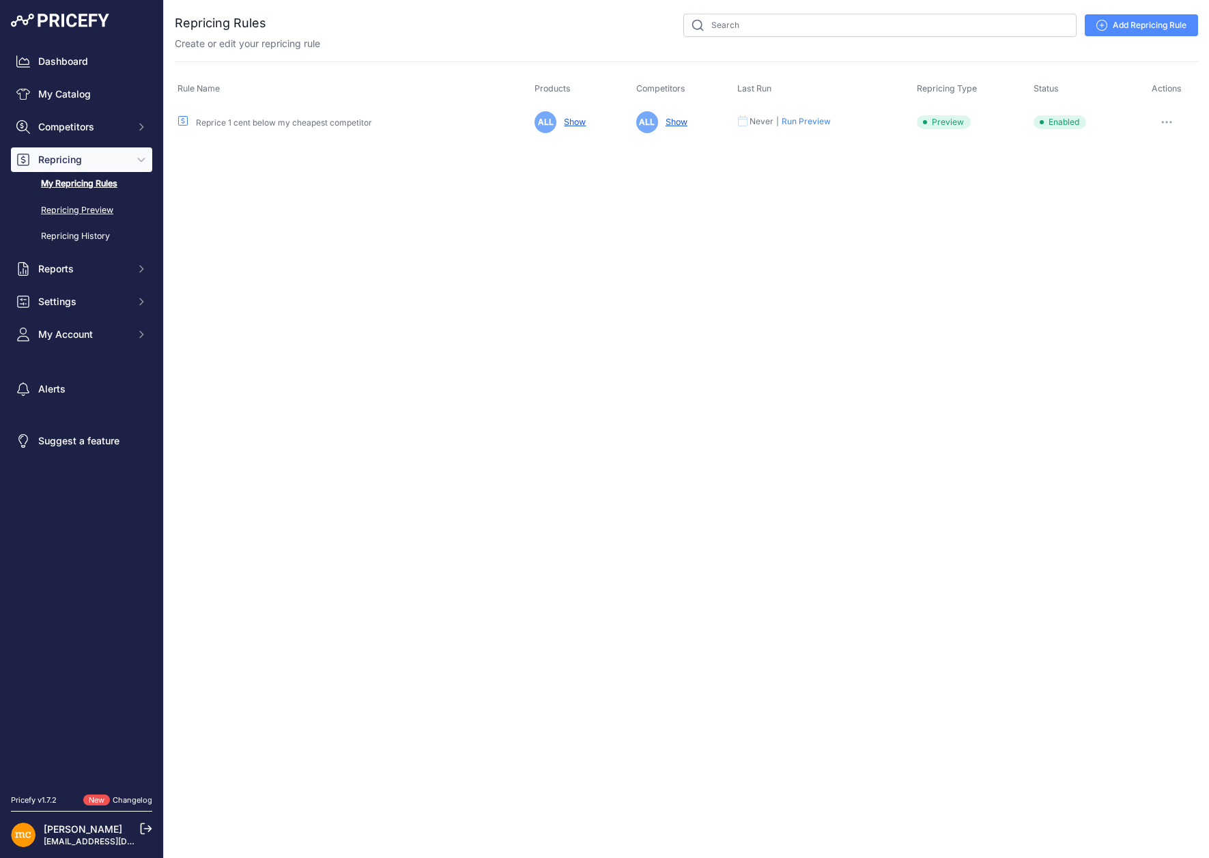
click at [89, 205] on link "Repricing Preview" at bounding box center [81, 211] width 141 height 24
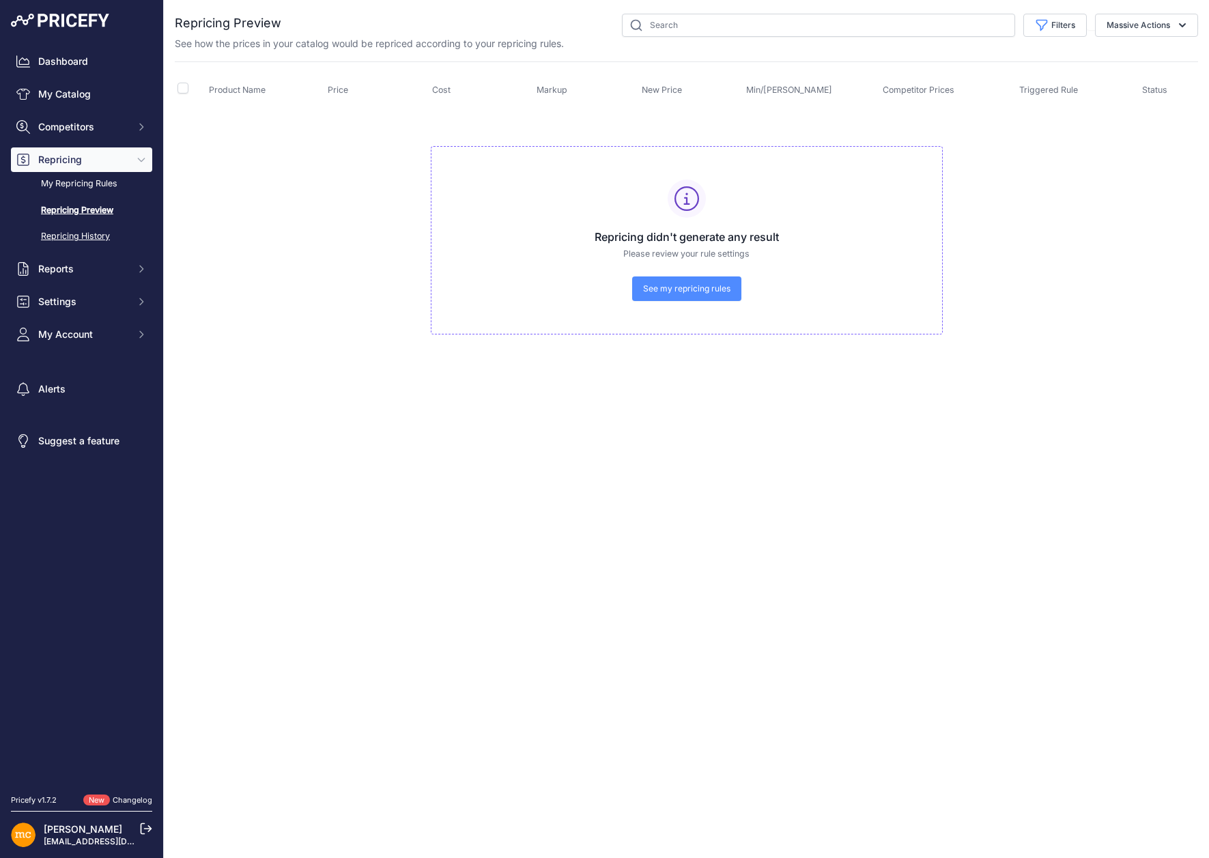
click at [78, 234] on link "Repricing History" at bounding box center [81, 237] width 141 height 24
